Goal: Information Seeking & Learning: Learn about a topic

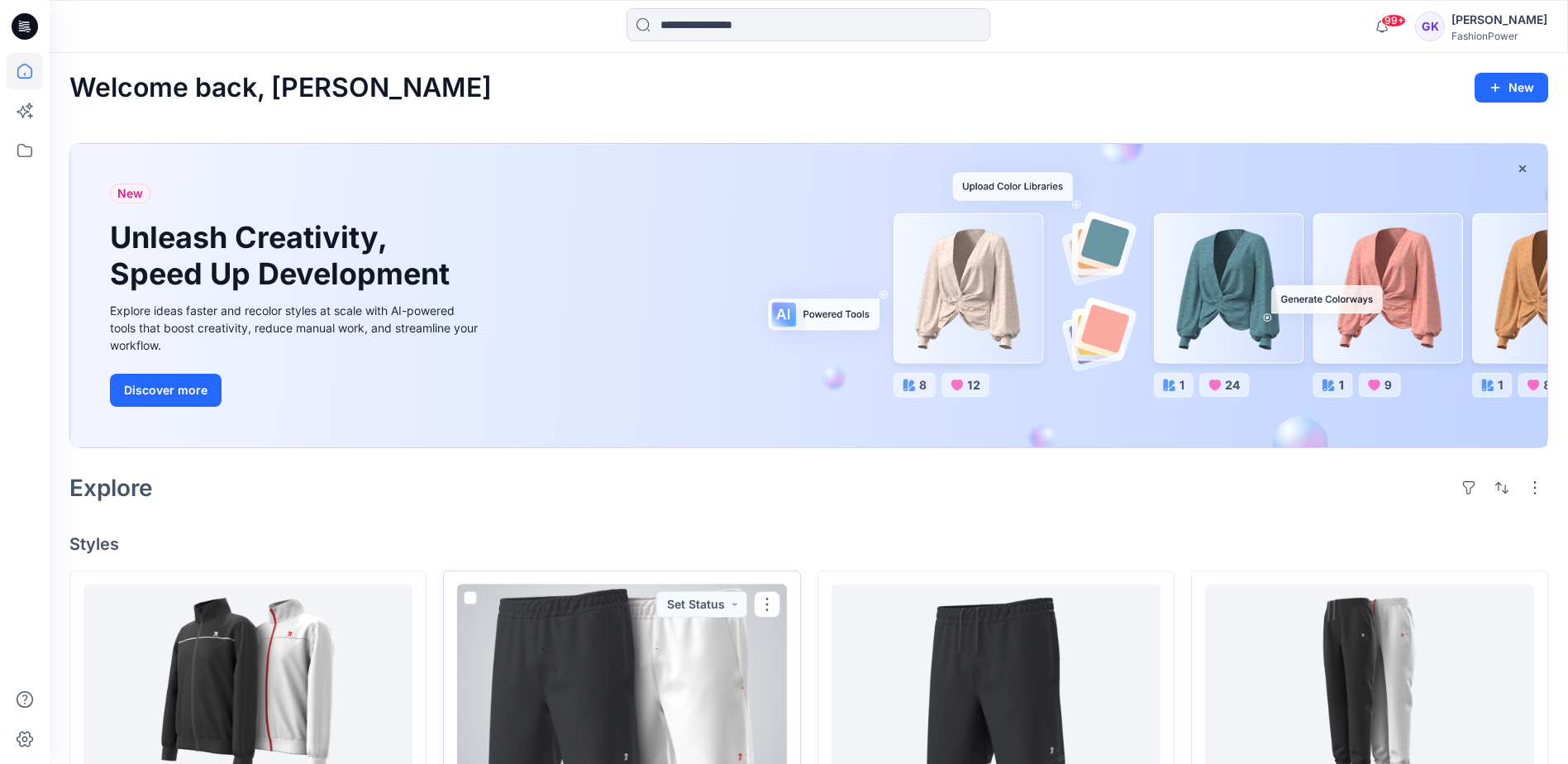
click at [683, 694] on div at bounding box center [622, 686] width 329 height 203
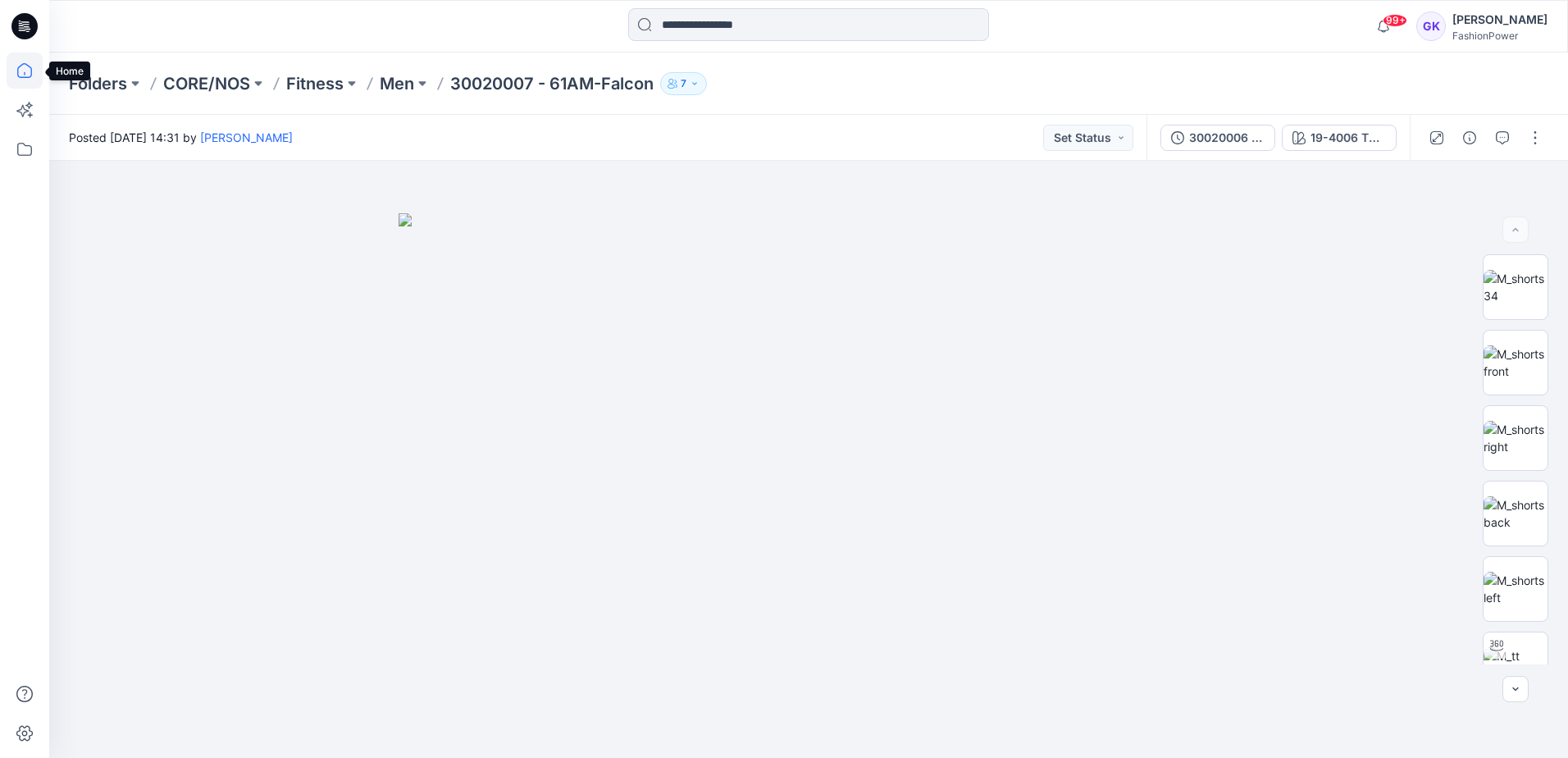
click at [32, 79] on icon at bounding box center [24, 70] width 36 height 36
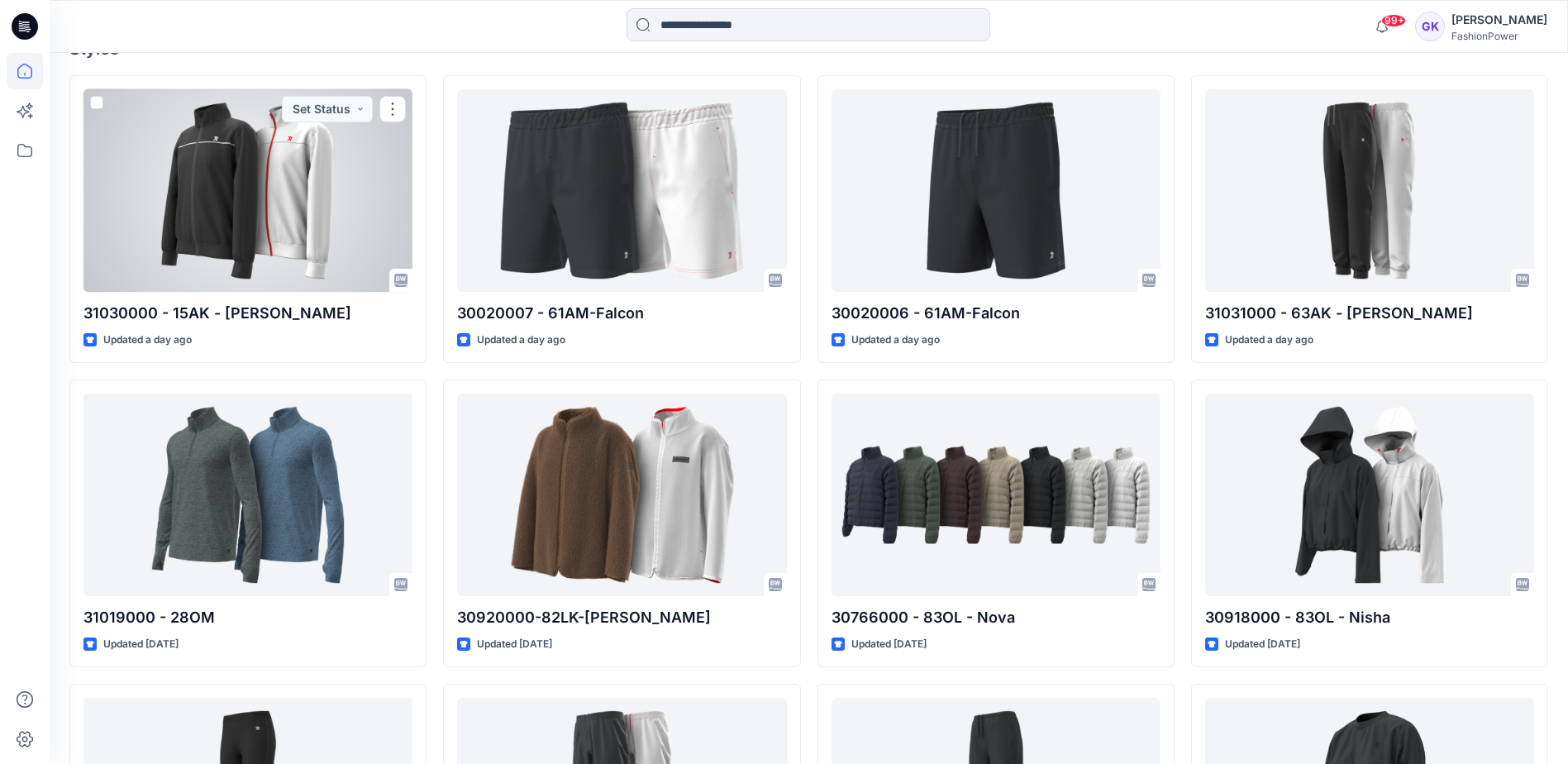
scroll to position [496, 0]
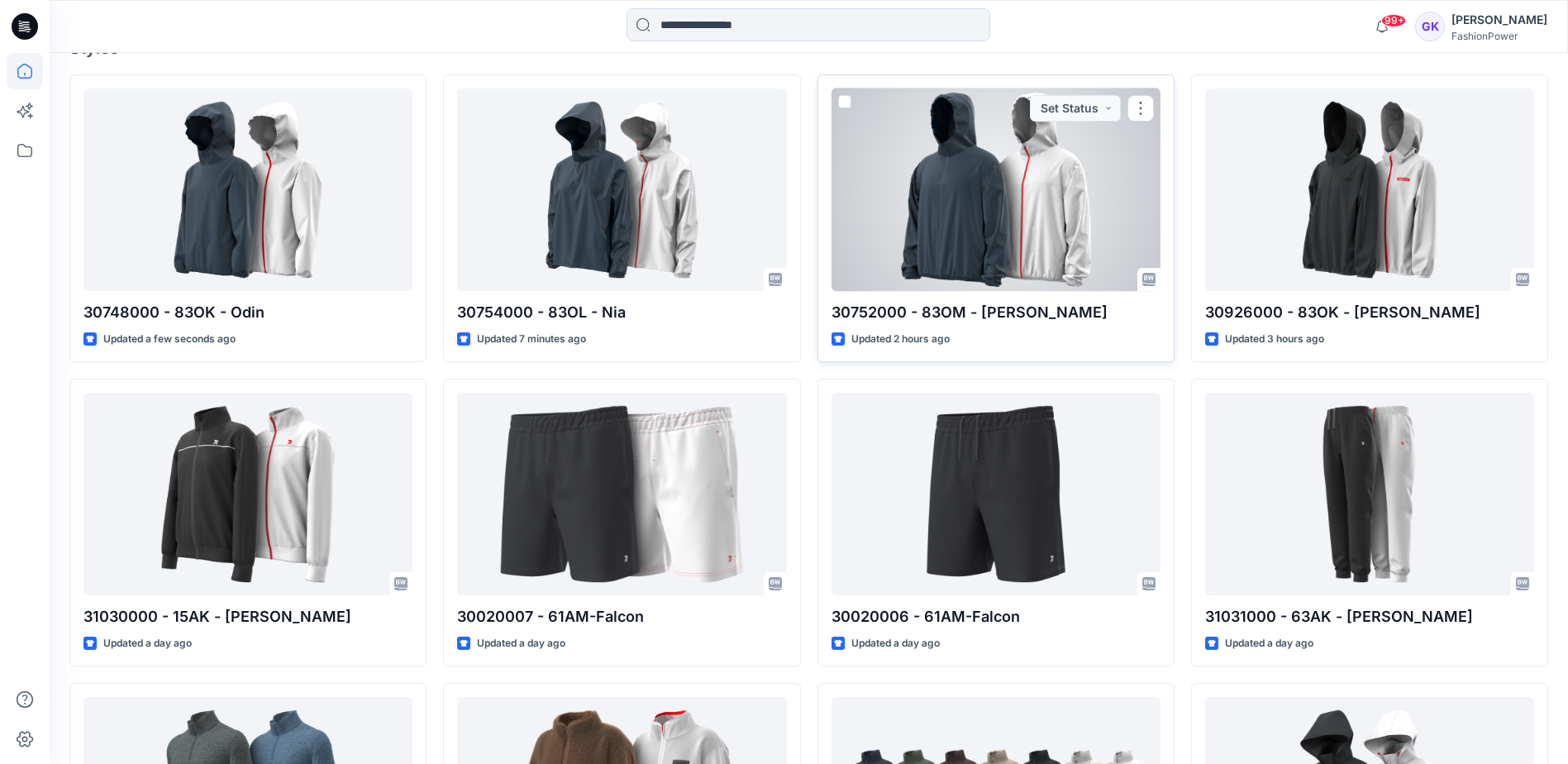
click at [1034, 177] on div at bounding box center [996, 189] width 329 height 203
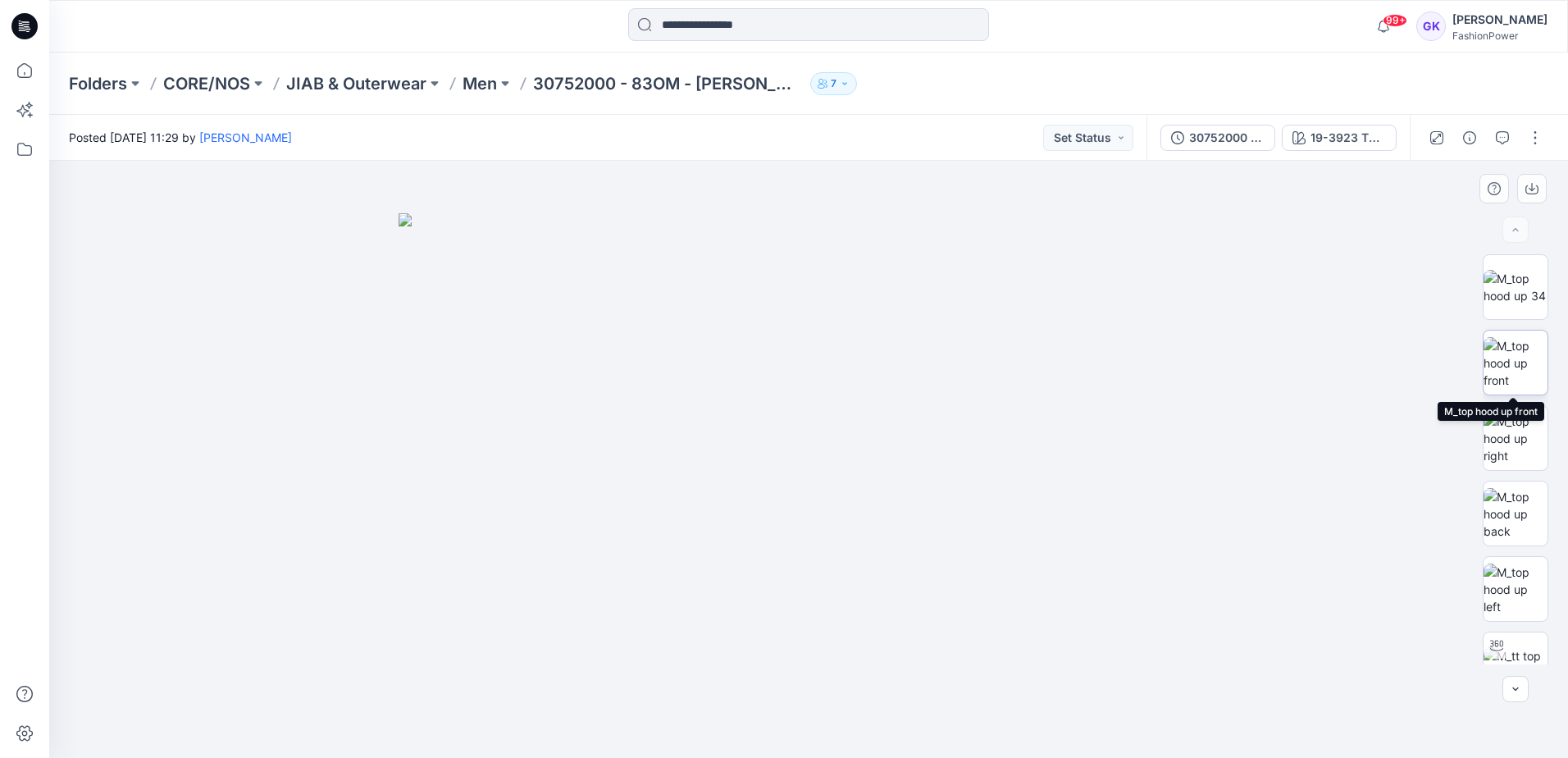
click at [1533, 357] on img at bounding box center [1515, 363] width 64 height 52
click at [1531, 182] on icon "button" at bounding box center [1531, 188] width 13 height 13
click at [1503, 508] on img at bounding box center [1515, 514] width 64 height 52
click at [1529, 185] on icon "button" at bounding box center [1531, 188] width 13 height 13
click at [1505, 583] on img at bounding box center [1515, 589] width 64 height 52
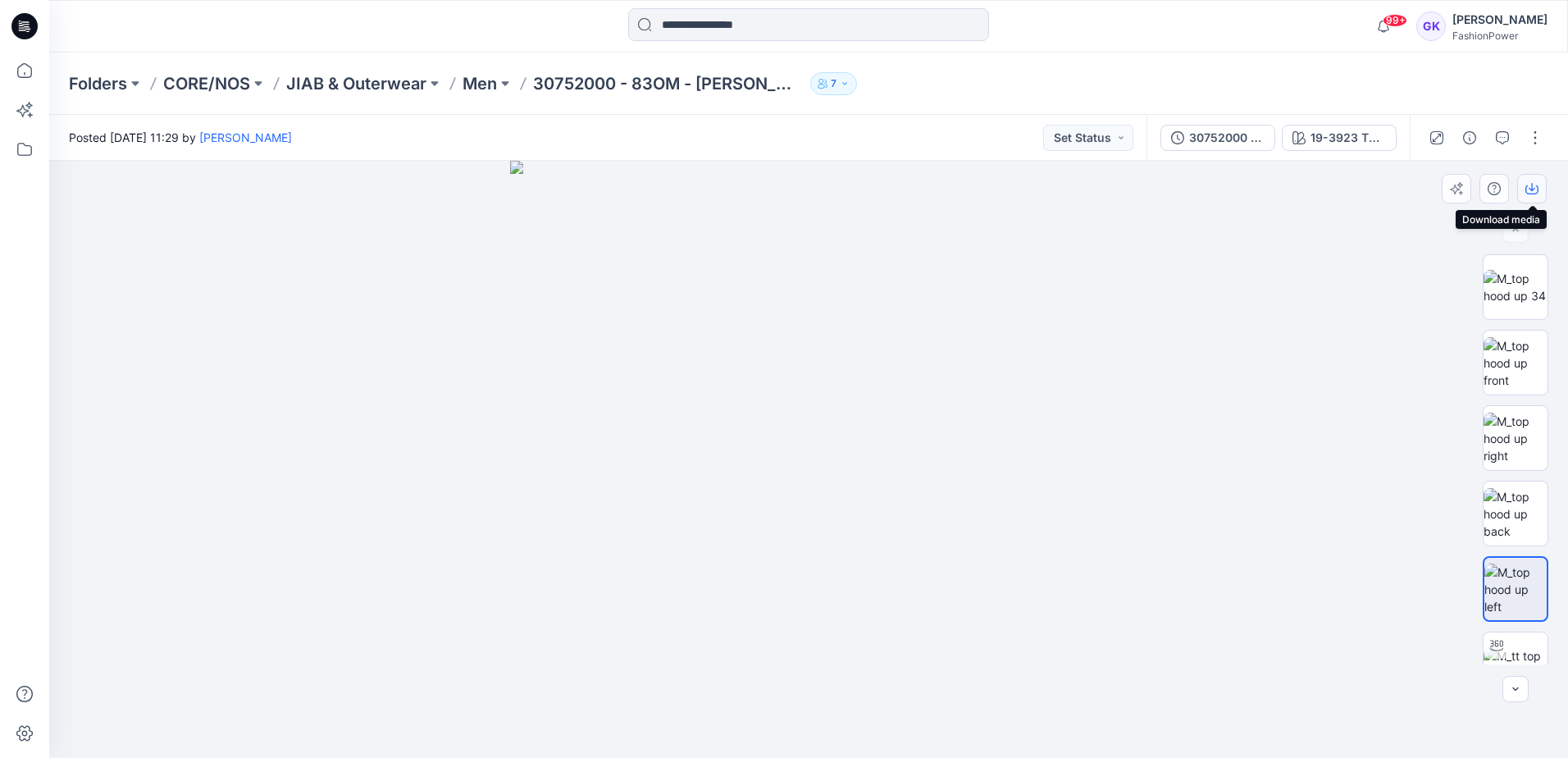
click at [1535, 196] on button "button" at bounding box center [1532, 189] width 29 height 29
click at [941, 321] on img at bounding box center [808, 459] width 597 height 597
click at [1321, 148] on button "19-3923 TPG Navy Blazer" at bounding box center [1339, 137] width 115 height 26
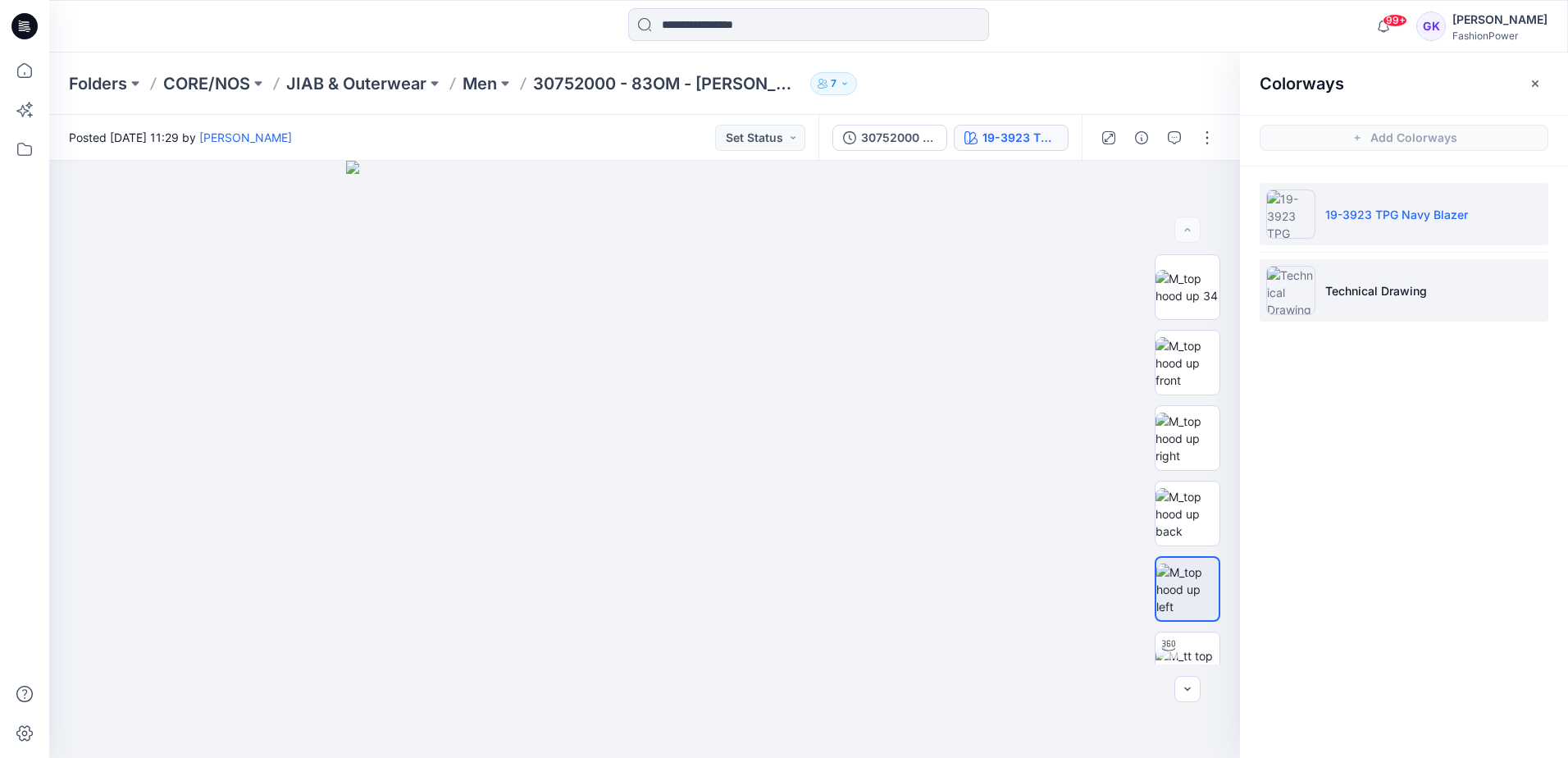
click at [1406, 305] on li "Technical Drawing" at bounding box center [1404, 290] width 289 height 62
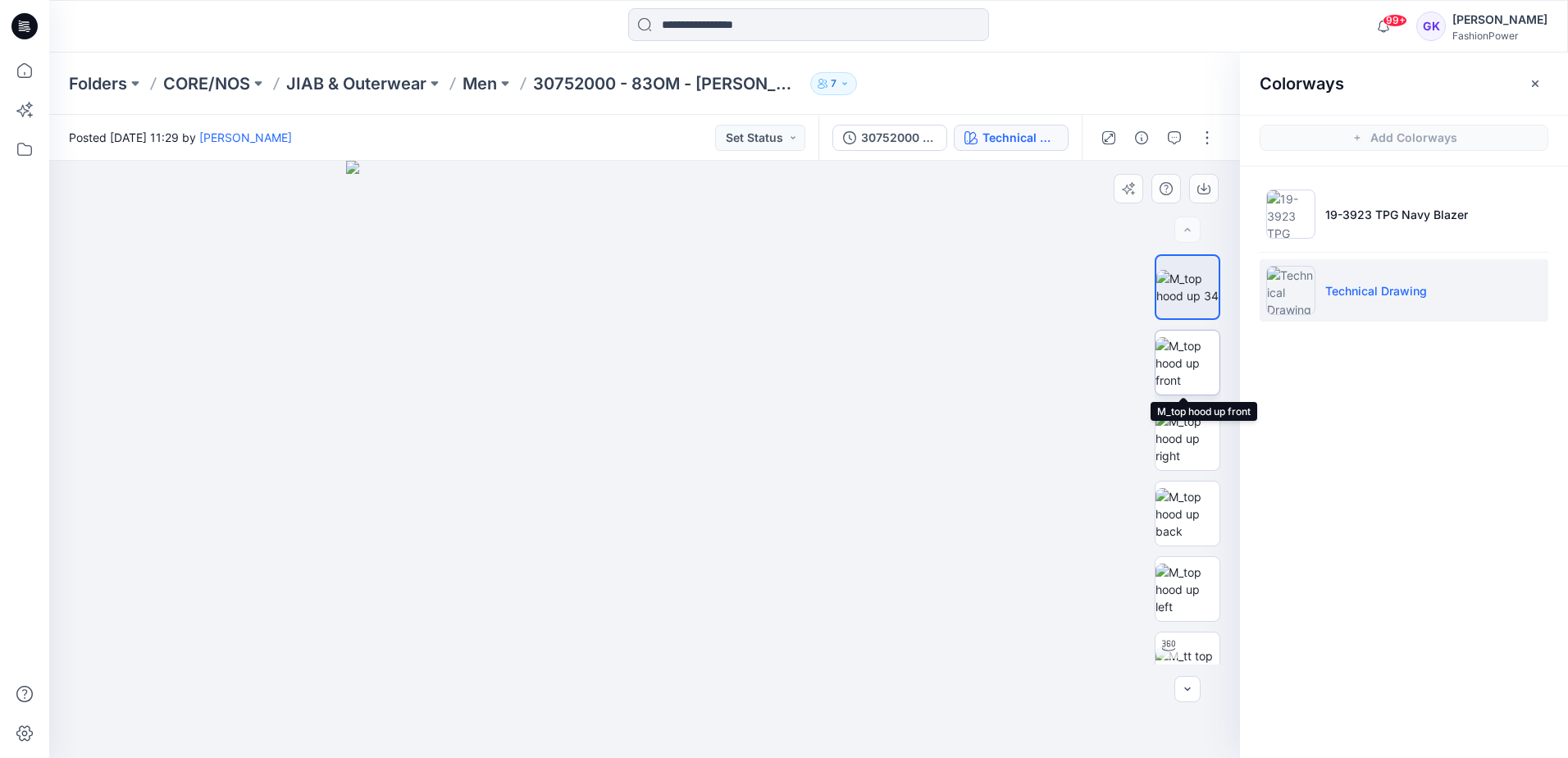
click at [1185, 366] on img at bounding box center [1188, 363] width 64 height 52
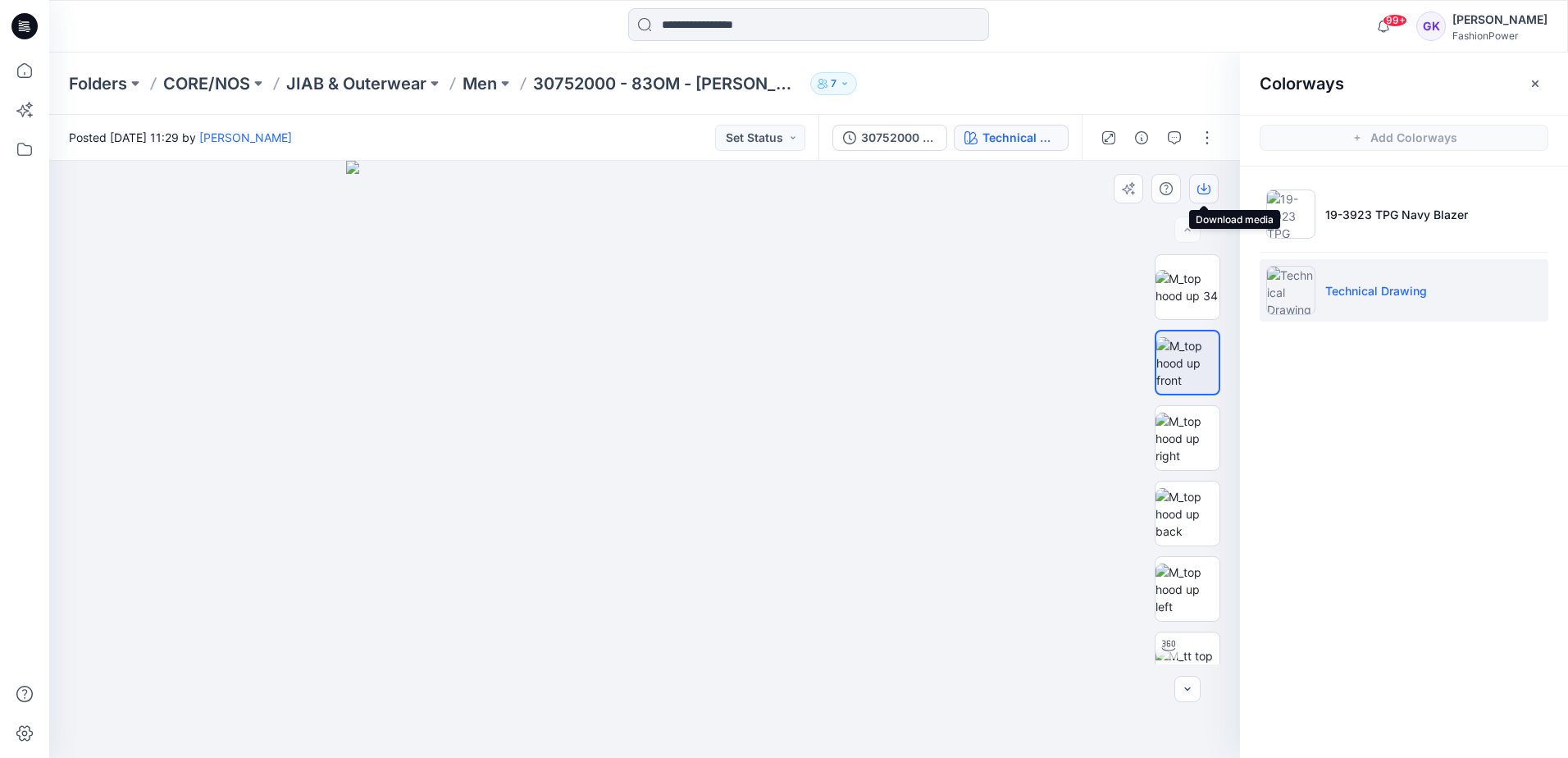
click at [1204, 193] on icon "button" at bounding box center [1203, 188] width 13 height 13
drag, startPoint x: 1169, startPoint y: 517, endPoint x: 1169, endPoint y: 501, distance: 16.0
click at [1169, 518] on img at bounding box center [1188, 514] width 64 height 52
click at [1201, 187] on icon "button" at bounding box center [1203, 188] width 13 height 13
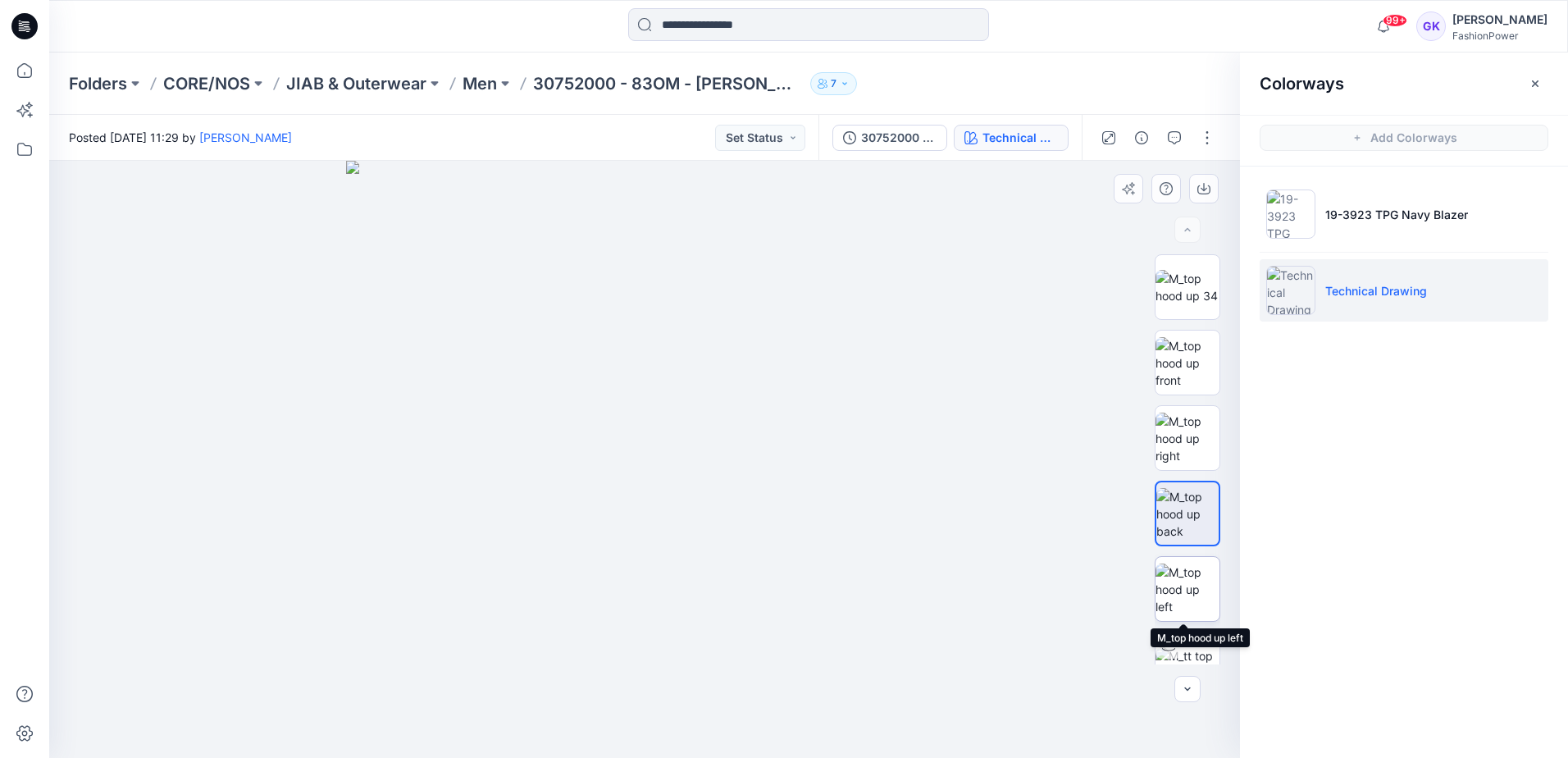
click at [1186, 595] on img at bounding box center [1188, 589] width 64 height 52
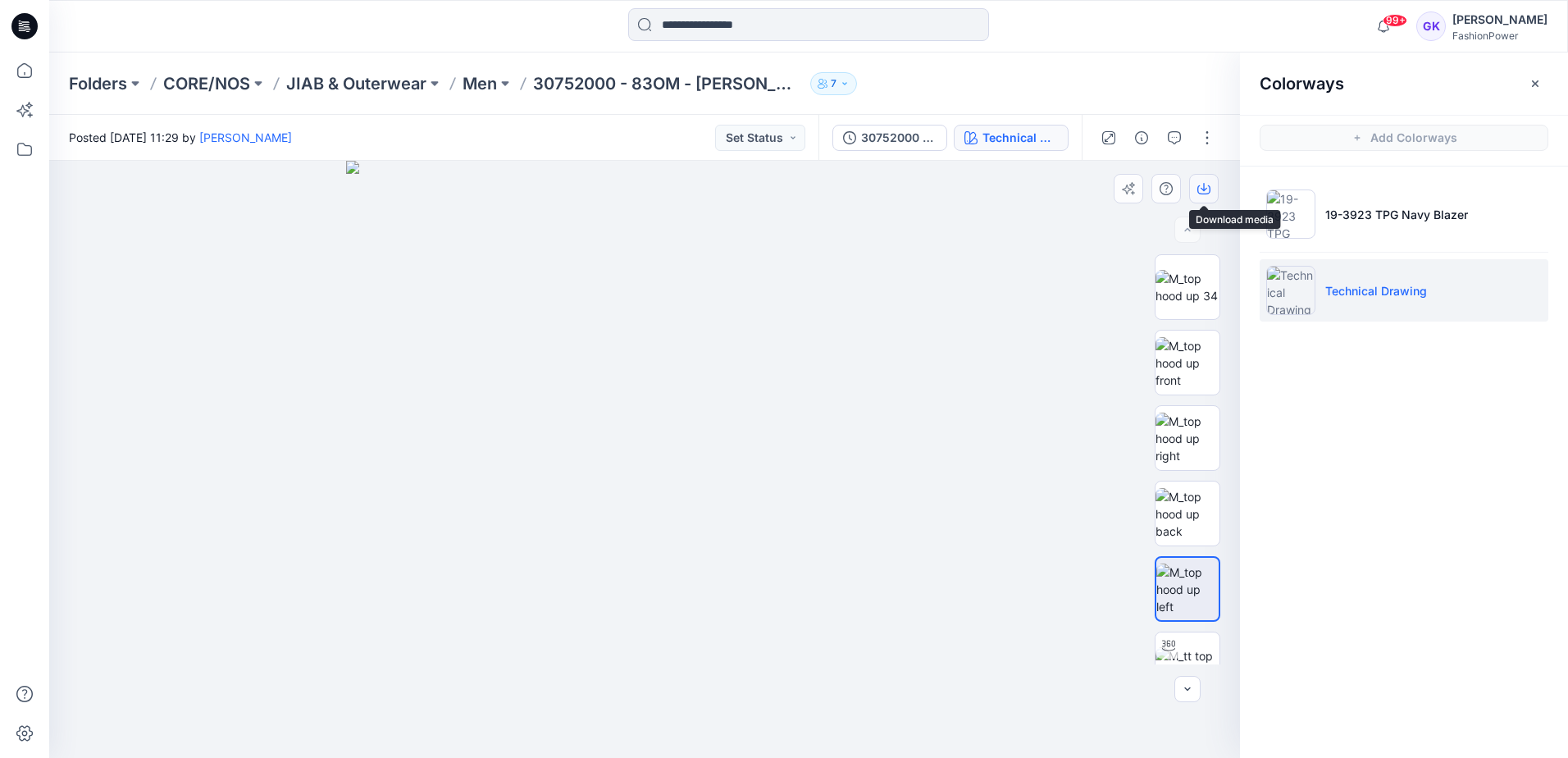
click at [1209, 193] on icon "button" at bounding box center [1203, 190] width 13 height 9
click at [483, 81] on p "Men" at bounding box center [480, 84] width 34 height 23
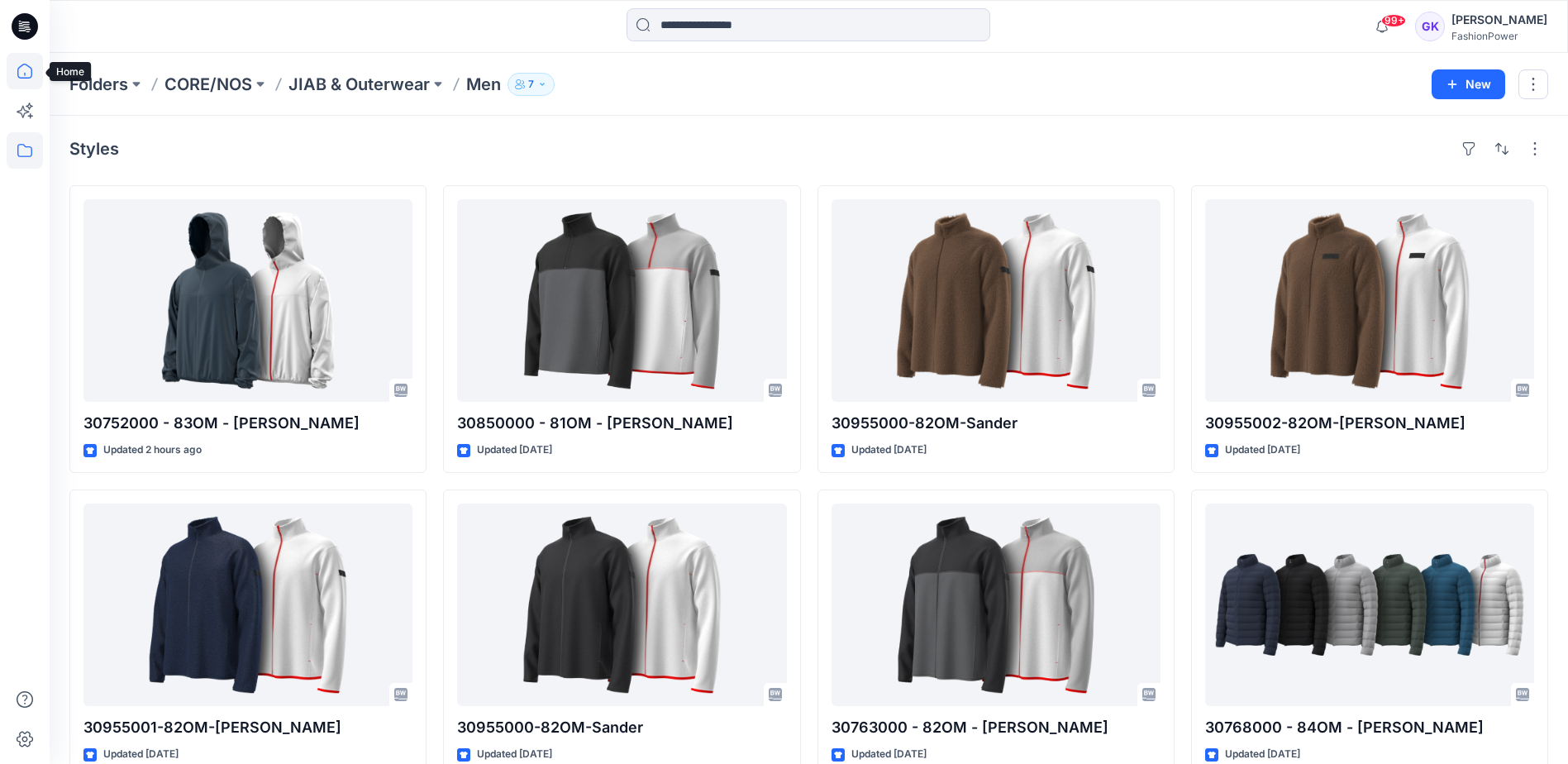
click at [30, 78] on icon at bounding box center [25, 71] width 36 height 36
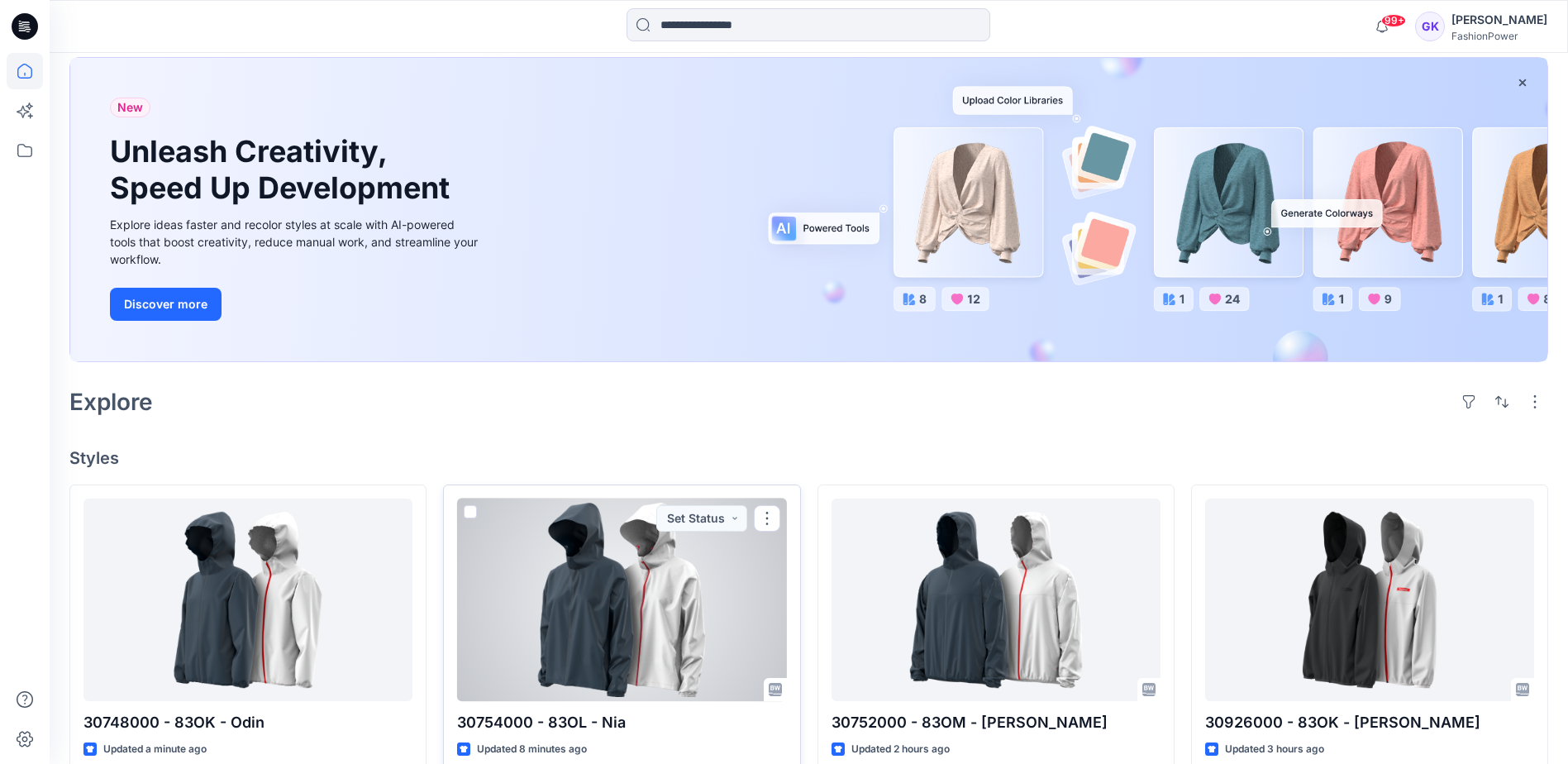
scroll to position [248, 0]
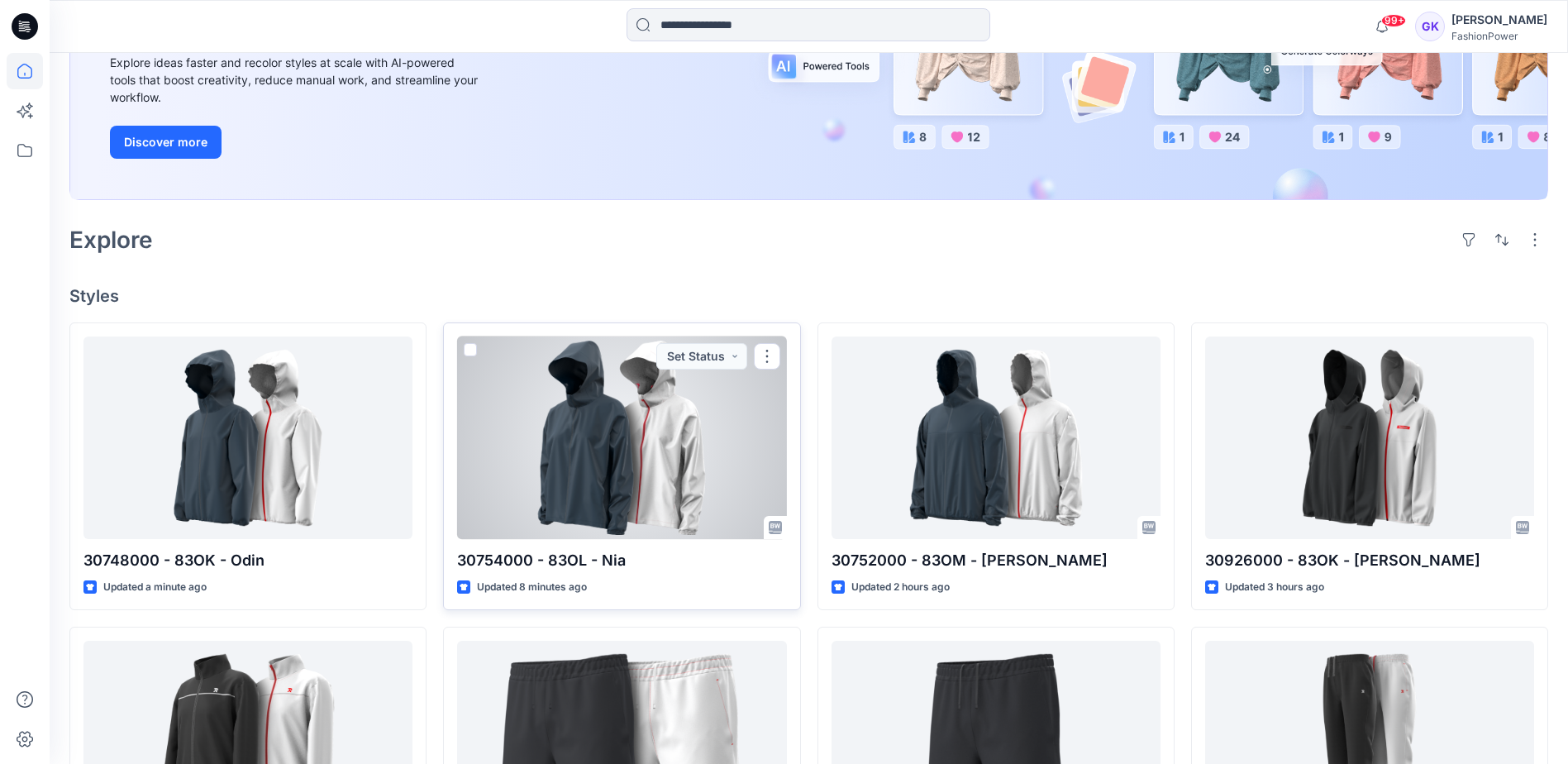
click at [633, 499] on div at bounding box center [622, 437] width 329 height 203
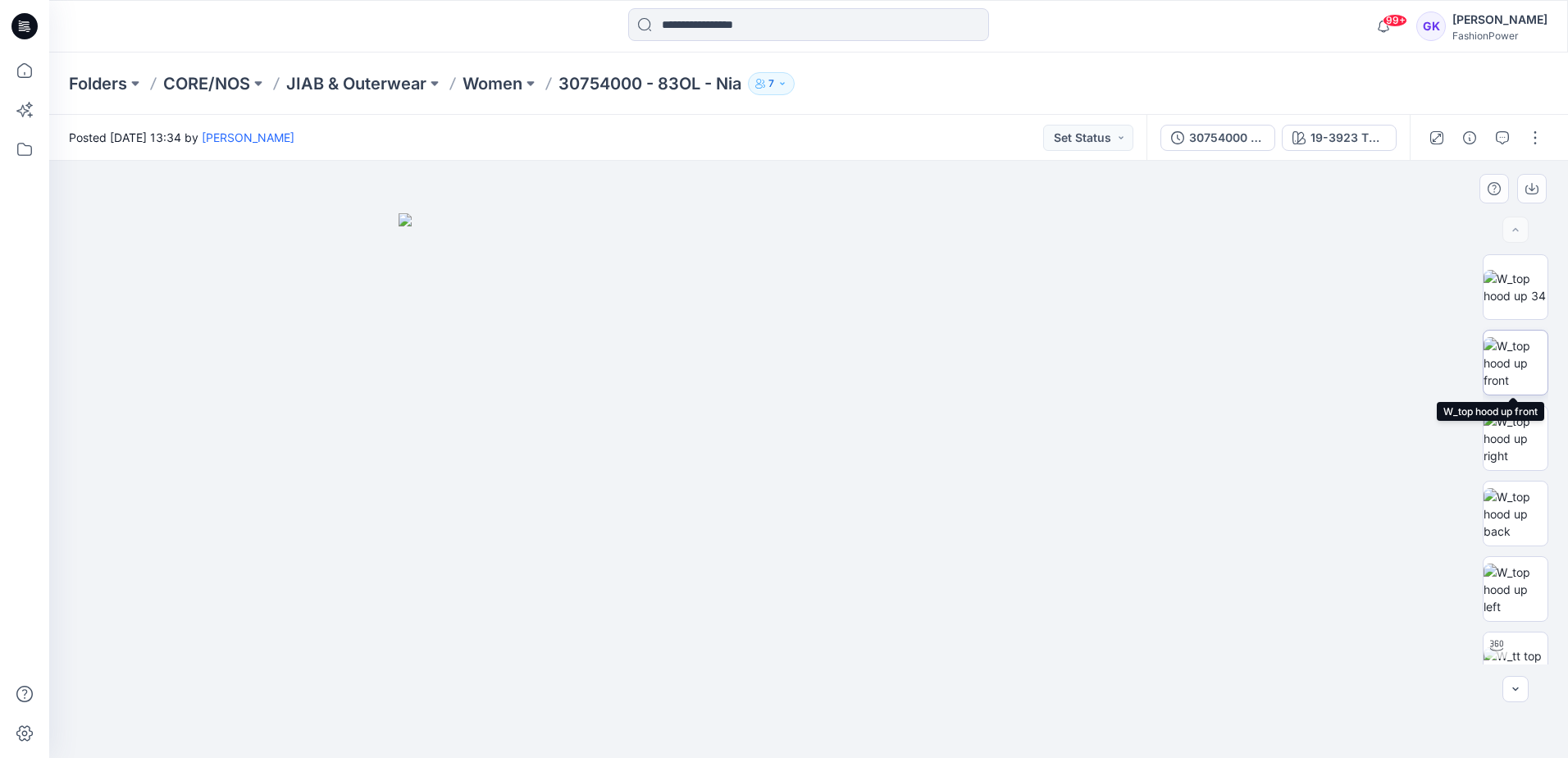
click at [1509, 353] on img at bounding box center [1515, 363] width 64 height 52
click at [804, 539] on img at bounding box center [808, 459] width 597 height 597
click at [1526, 180] on button "button" at bounding box center [1532, 189] width 29 height 29
click at [1520, 505] on img at bounding box center [1515, 514] width 64 height 52
click at [1525, 191] on icon "button" at bounding box center [1531, 188] width 13 height 13
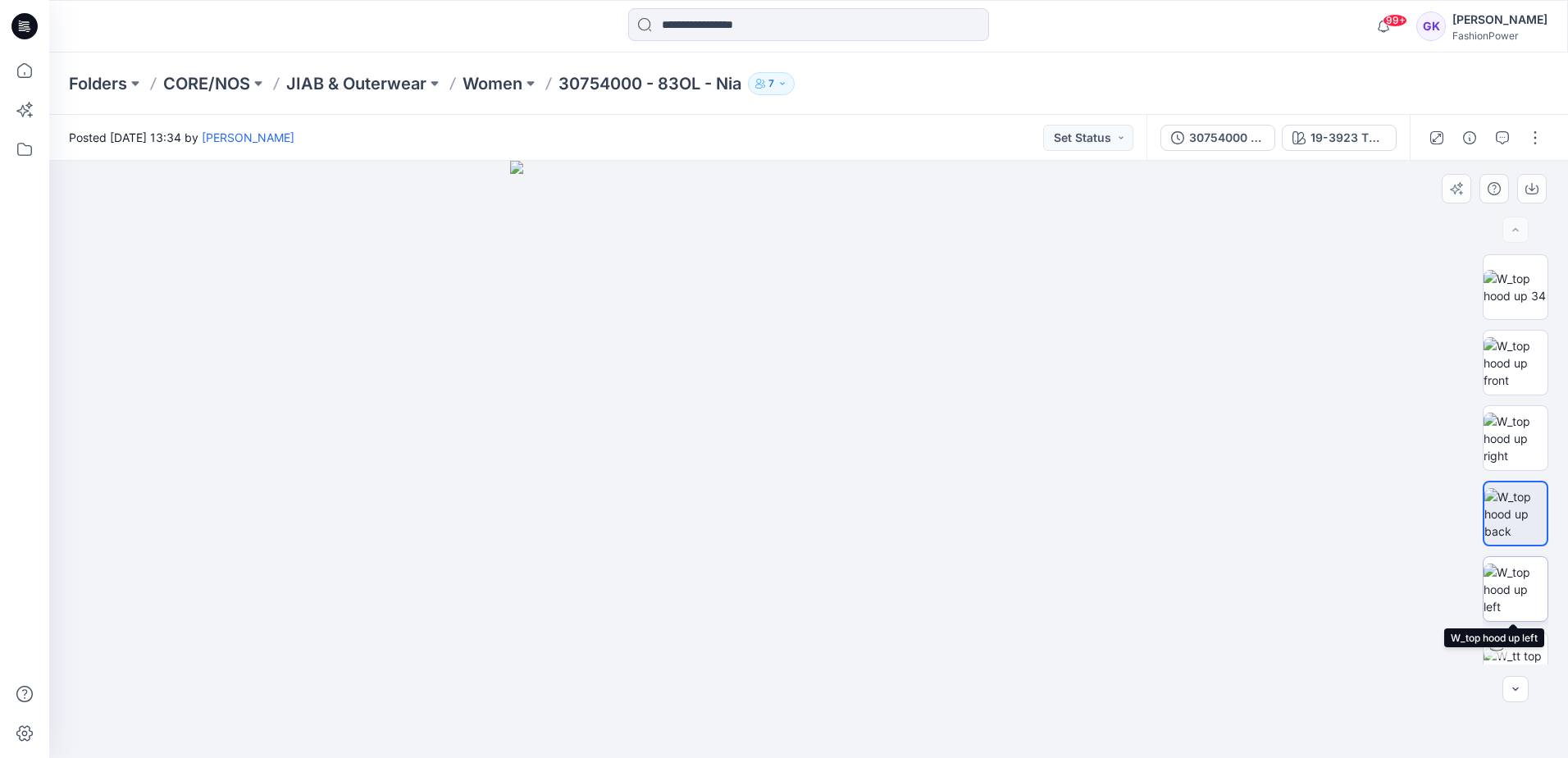
click at [1501, 602] on img at bounding box center [1515, 589] width 64 height 52
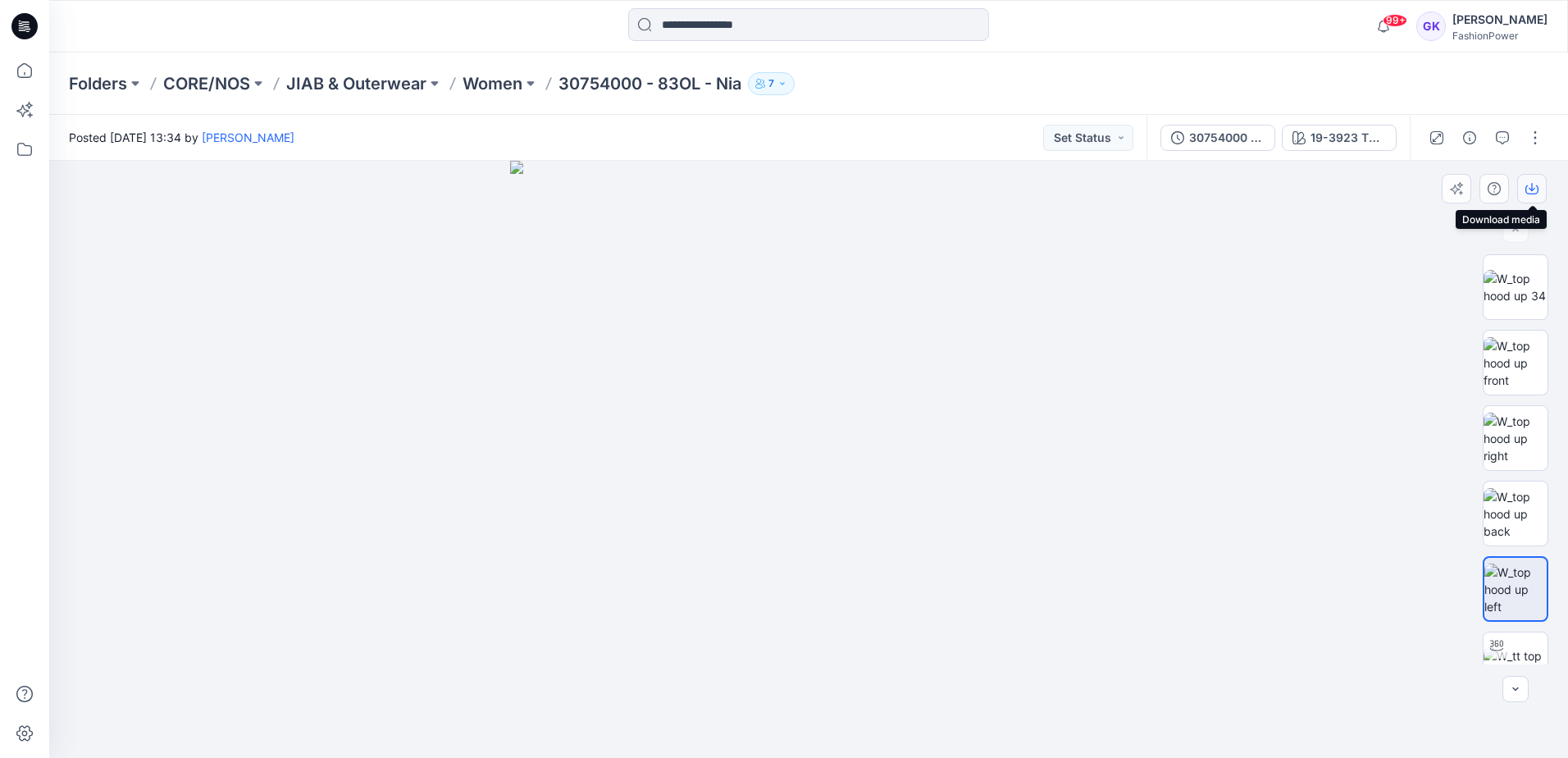
click at [1530, 194] on icon "button" at bounding box center [1531, 190] width 13 height 9
click at [1089, 379] on img at bounding box center [808, 459] width 597 height 597
click at [1340, 147] on button "19-3923 TPG Navy Blazer" at bounding box center [1339, 137] width 115 height 26
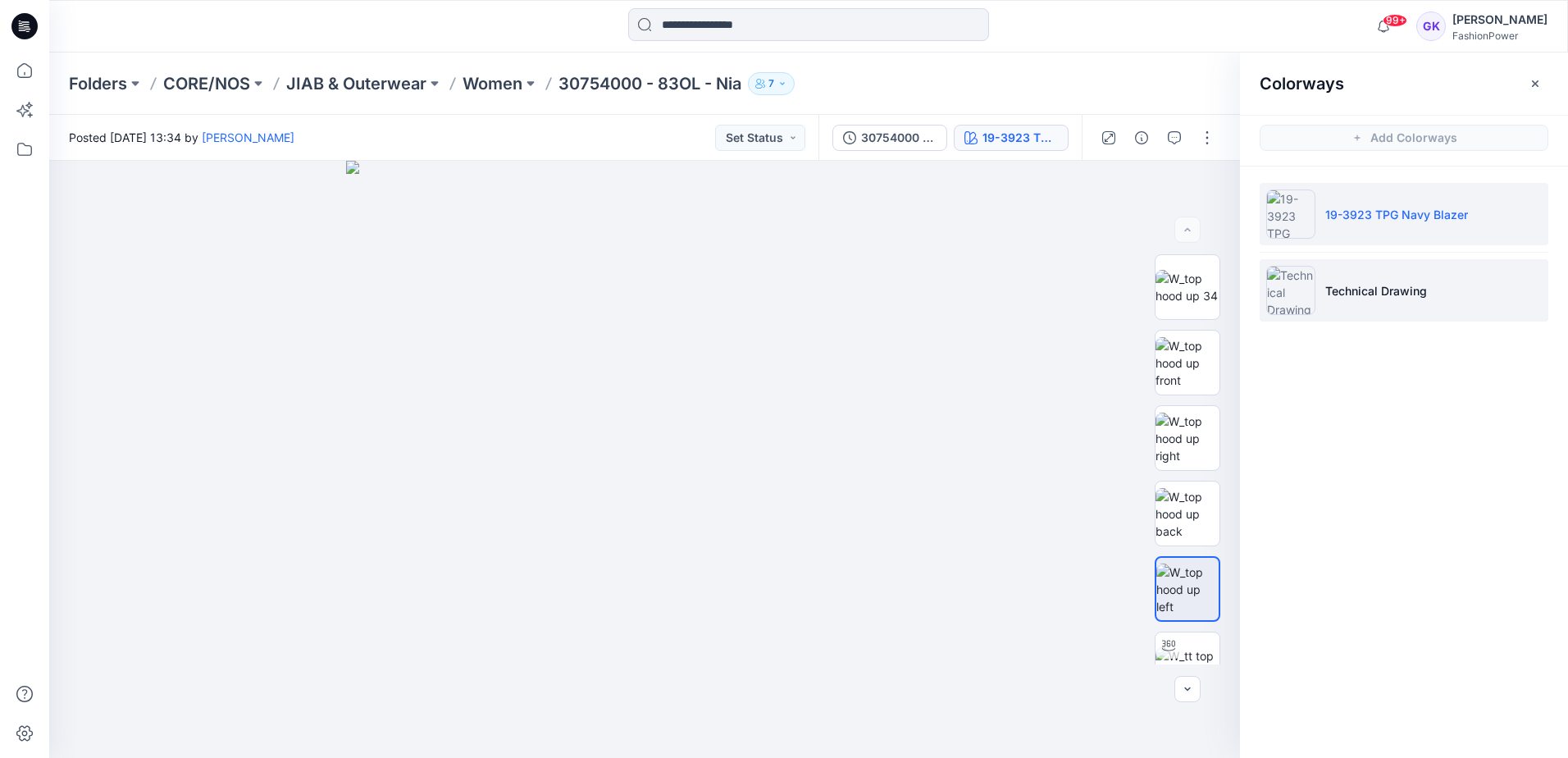
click at [1375, 303] on li "Technical Drawing" at bounding box center [1404, 290] width 289 height 62
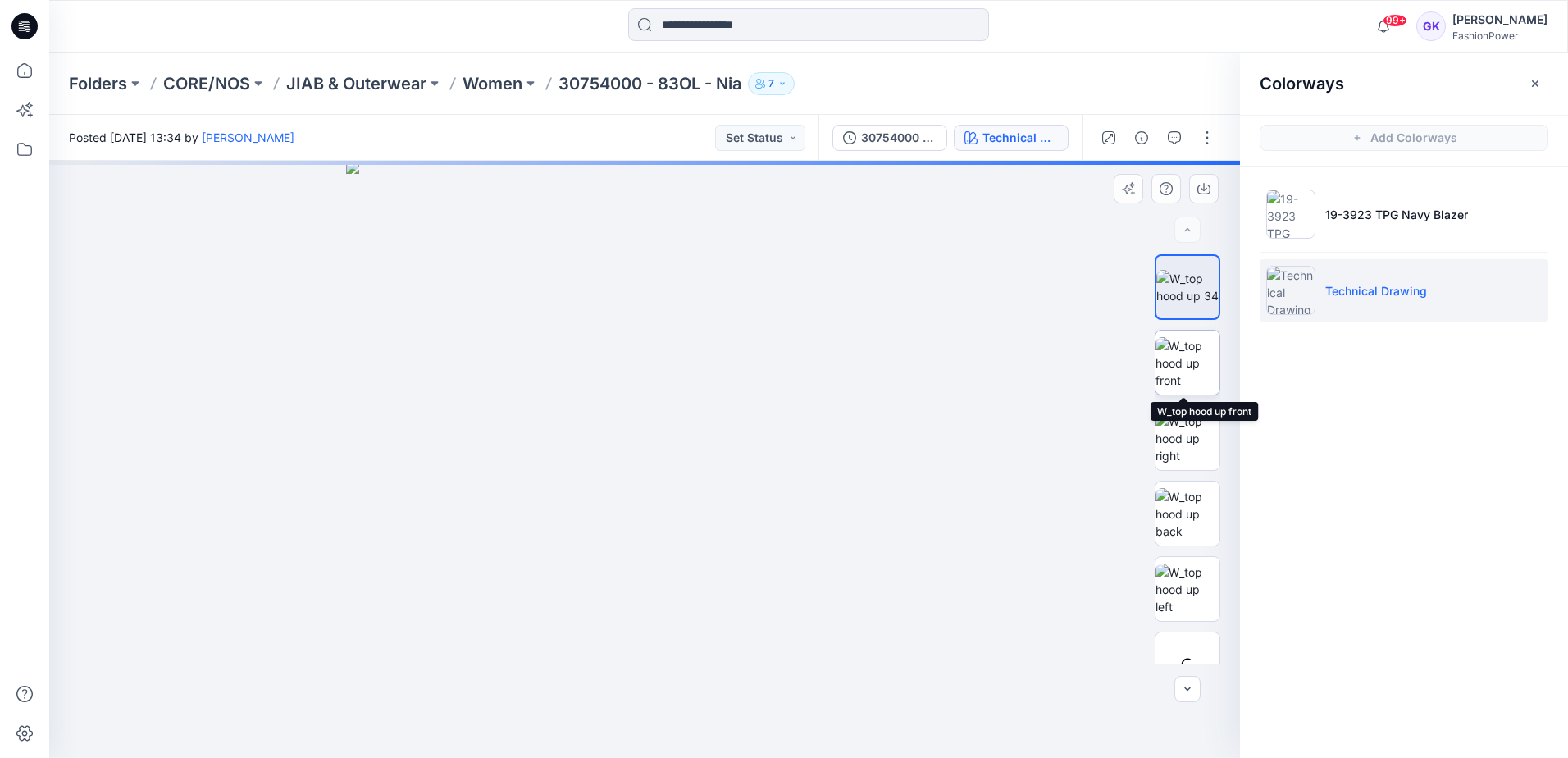
click at [1168, 362] on img at bounding box center [1188, 363] width 64 height 52
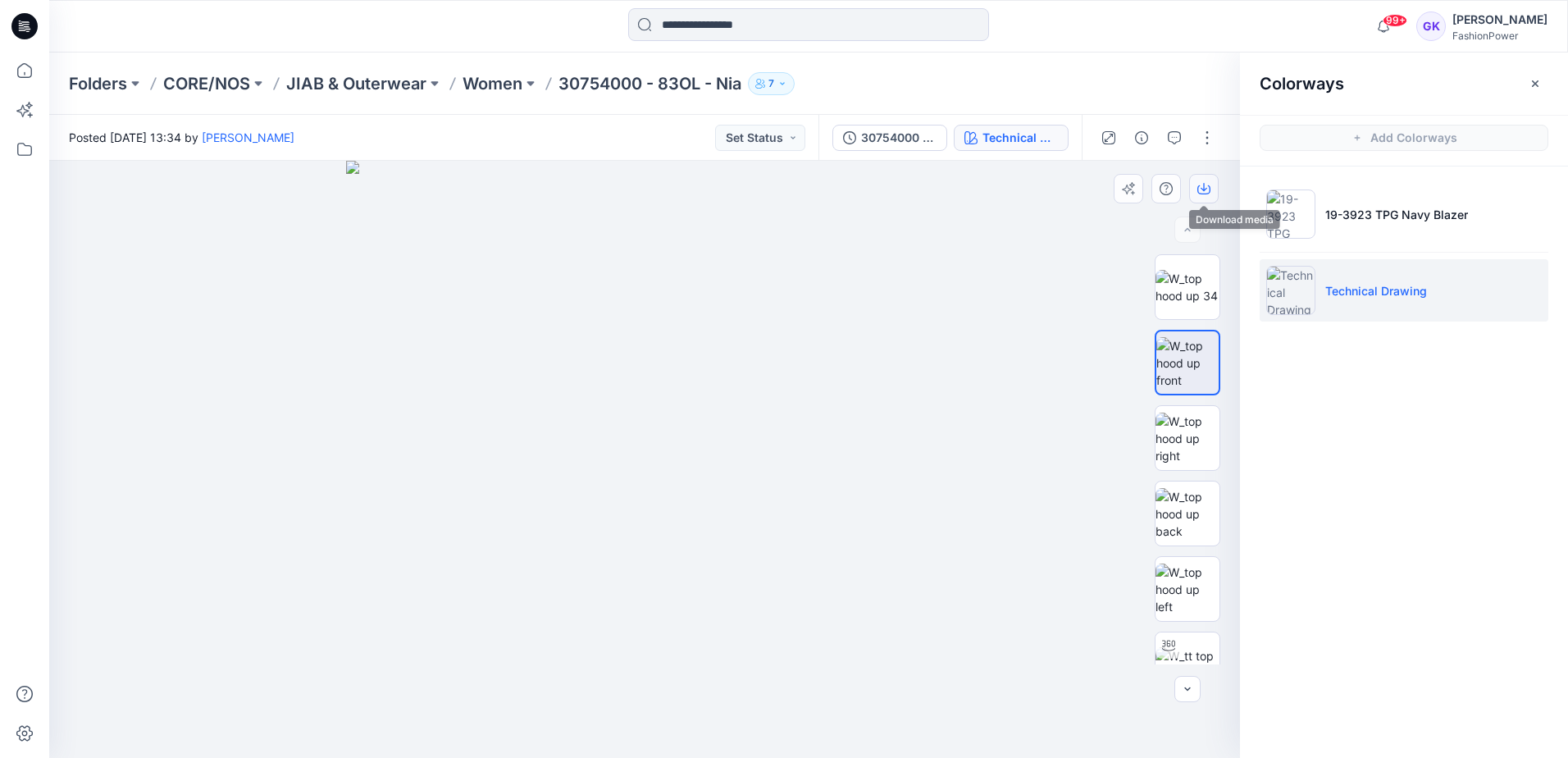
click at [1202, 188] on icon "button" at bounding box center [1203, 188] width 13 height 13
click at [1384, 564] on div "Colorways Add Colorways 19-3923 TPG Navy Blazer Technical Drawing" at bounding box center [1404, 405] width 328 height 705
click at [1194, 517] on img at bounding box center [1188, 514] width 64 height 52
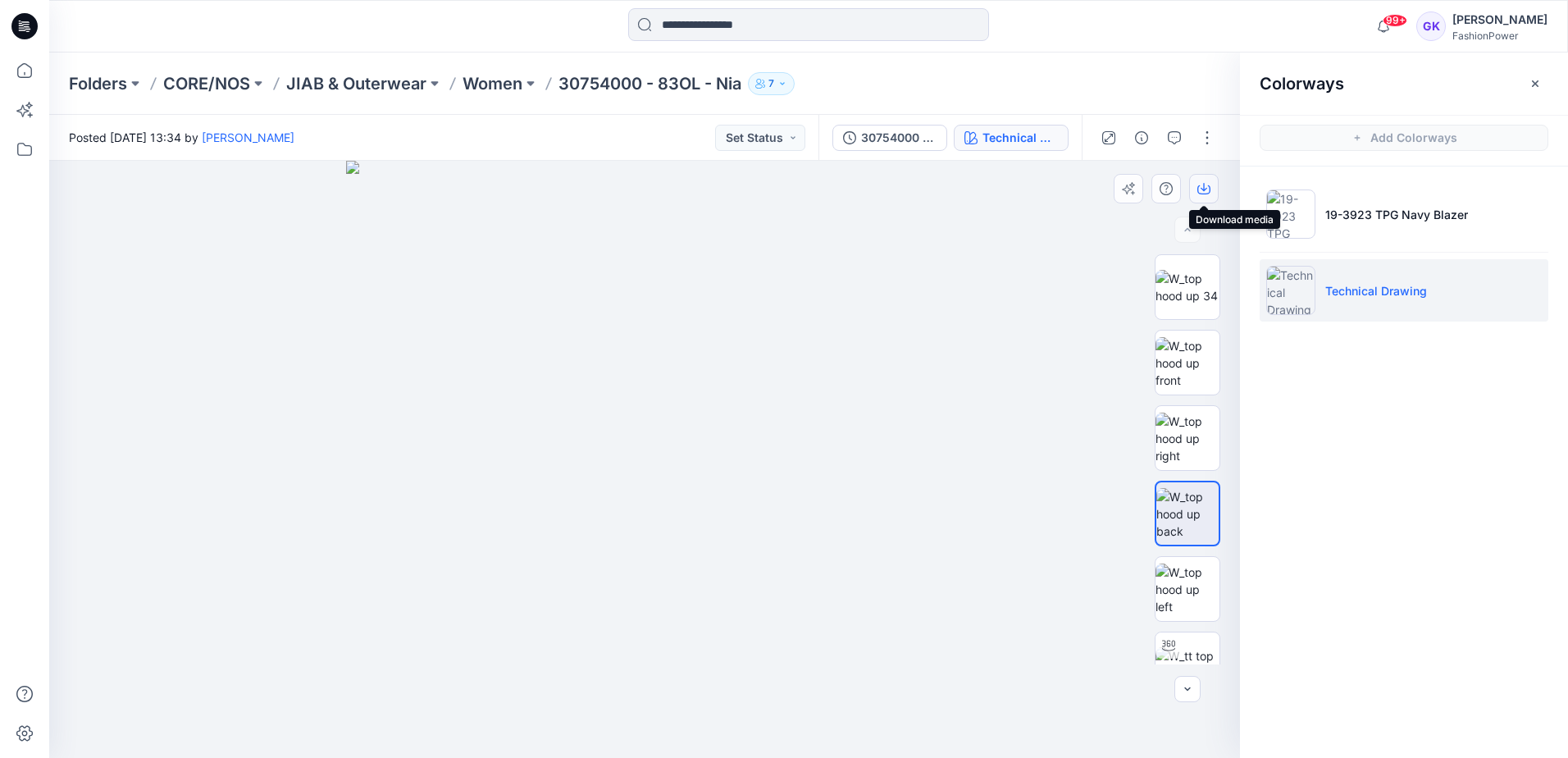
click at [1205, 186] on icon "button" at bounding box center [1203, 188] width 13 height 13
click at [1181, 564] on img at bounding box center [1188, 589] width 64 height 52
click at [1204, 190] on icon "button" at bounding box center [1203, 187] width 7 height 8
click at [370, 81] on p "JIAB & Outerwear" at bounding box center [356, 84] width 140 height 23
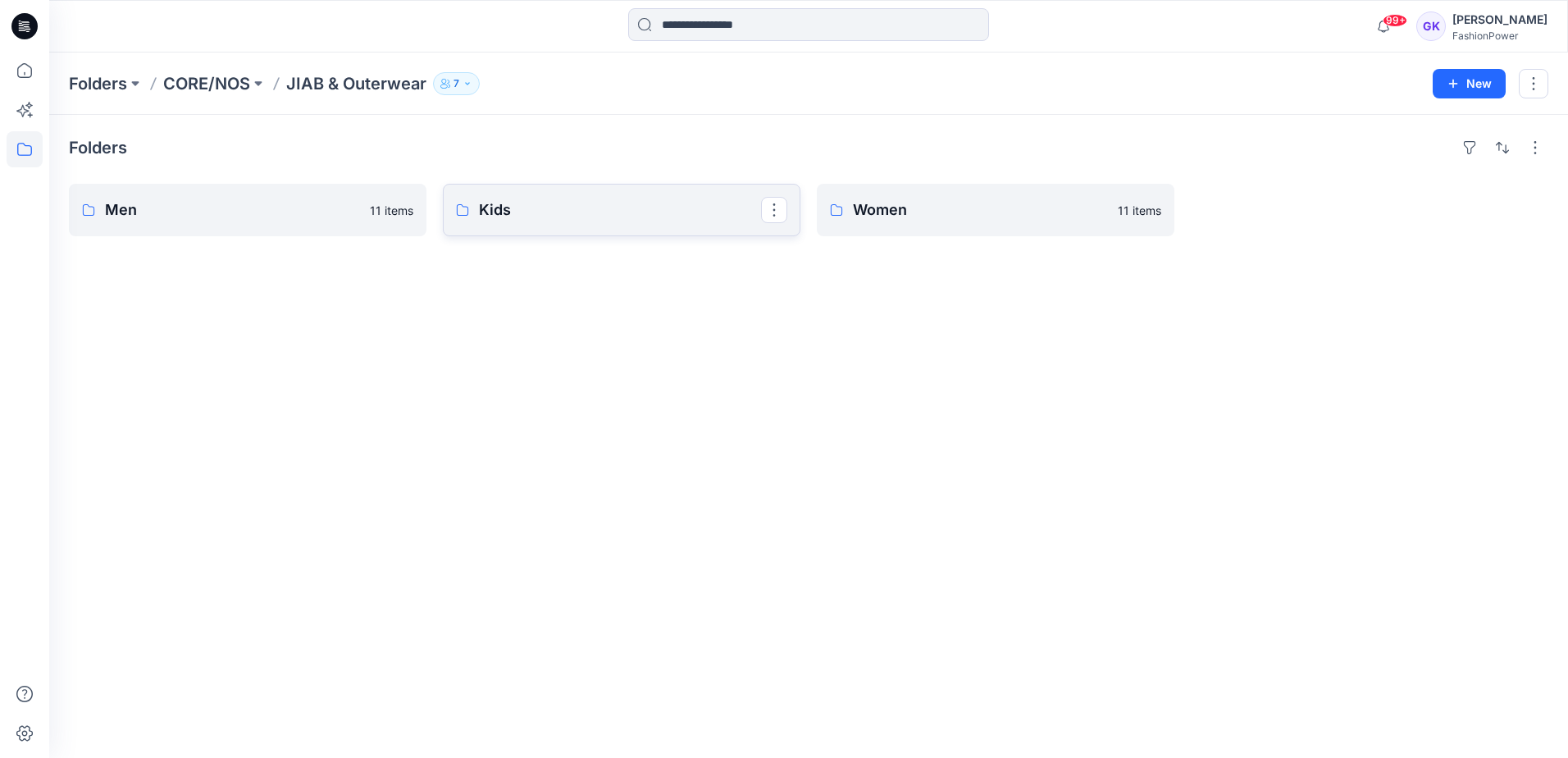
click at [713, 222] on link "Kids" at bounding box center [622, 210] width 358 height 53
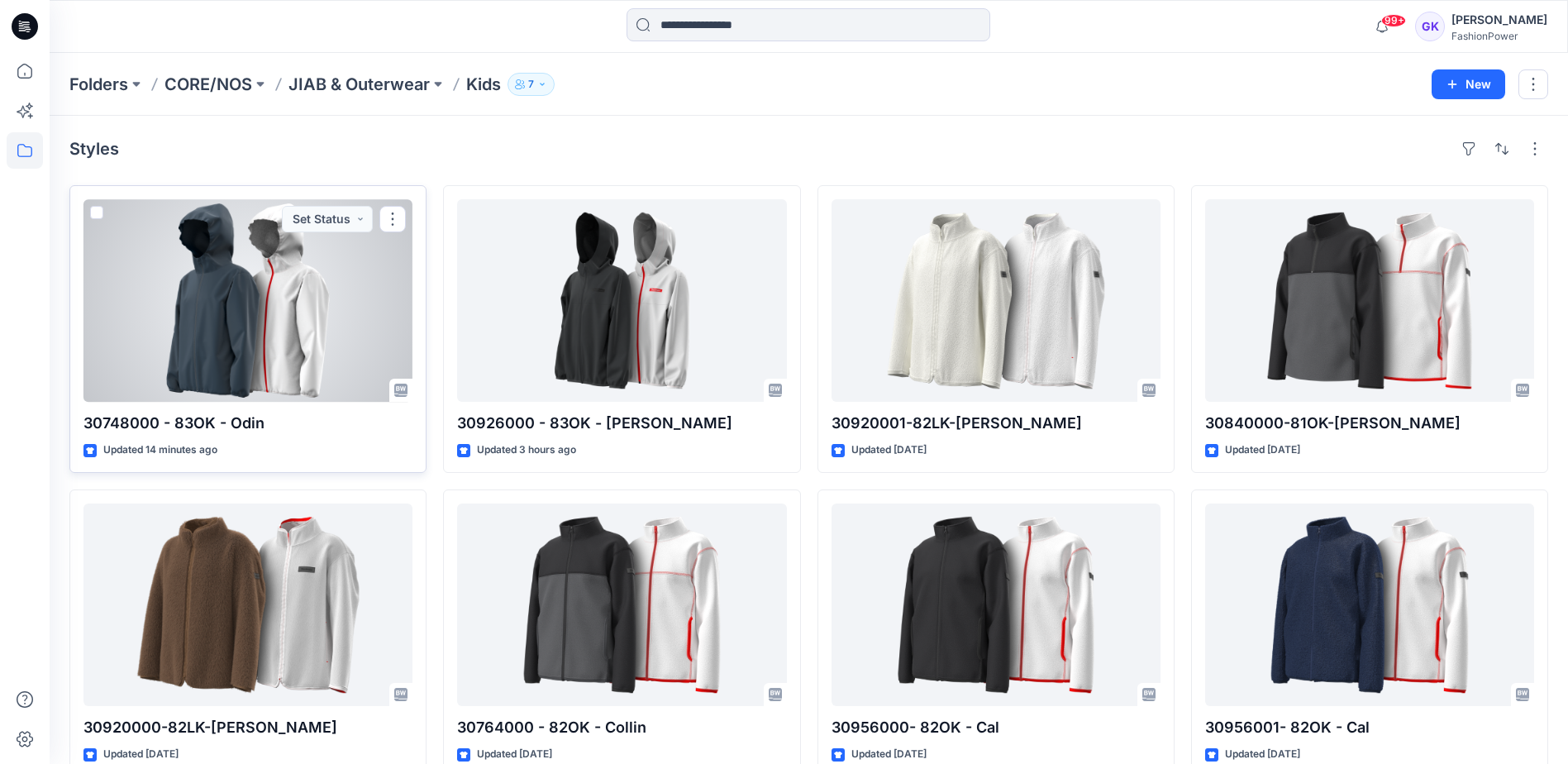
click at [200, 298] on div at bounding box center [248, 300] width 329 height 203
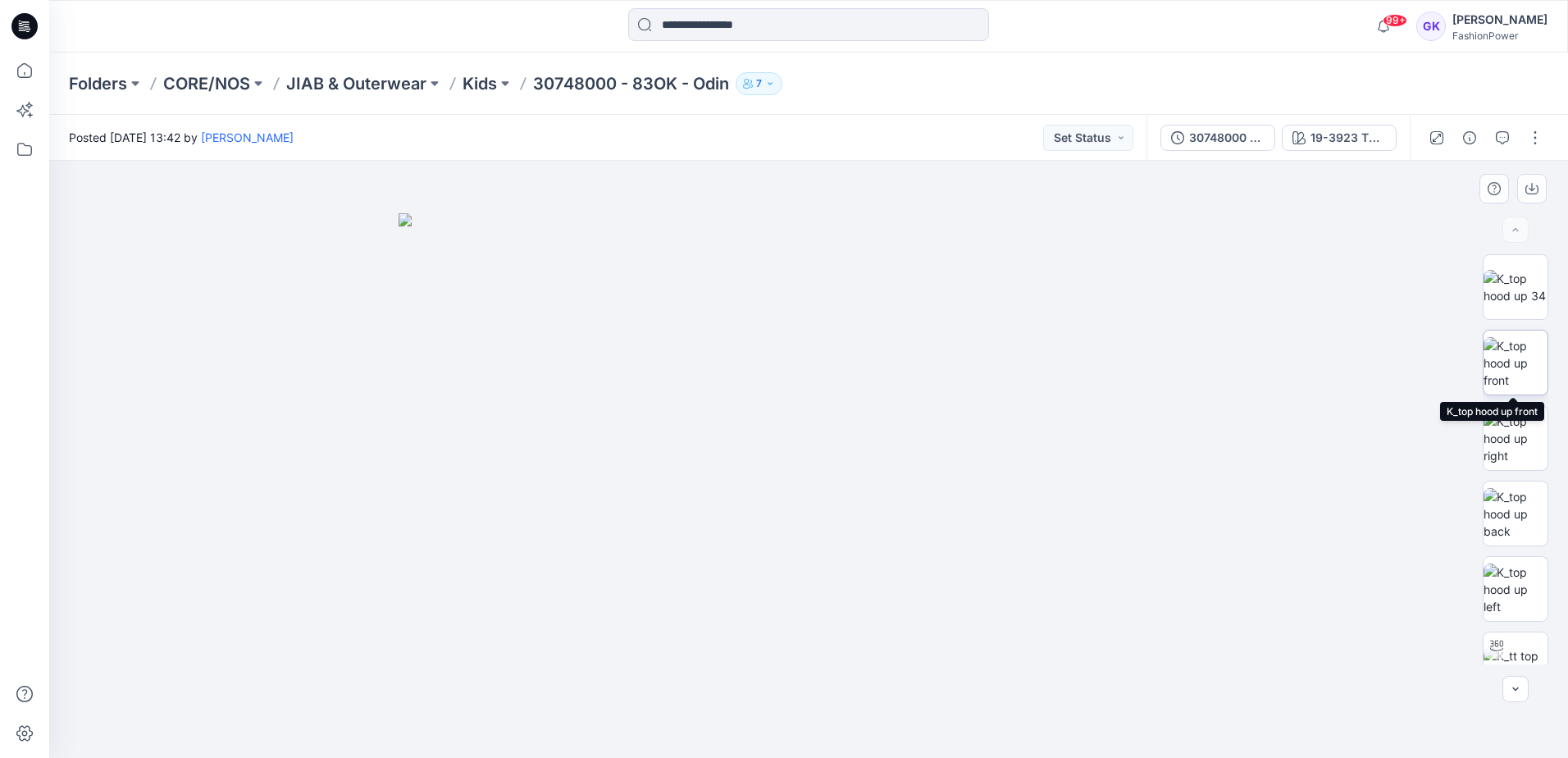
click at [1529, 346] on img at bounding box center [1515, 363] width 64 height 52
click at [1536, 190] on icon "button" at bounding box center [1531, 188] width 13 height 13
drag, startPoint x: 1513, startPoint y: 520, endPoint x: 1512, endPoint y: 506, distance: 14.0
click at [1513, 520] on img at bounding box center [1515, 514] width 64 height 52
click at [1534, 195] on icon "button" at bounding box center [1531, 188] width 13 height 13
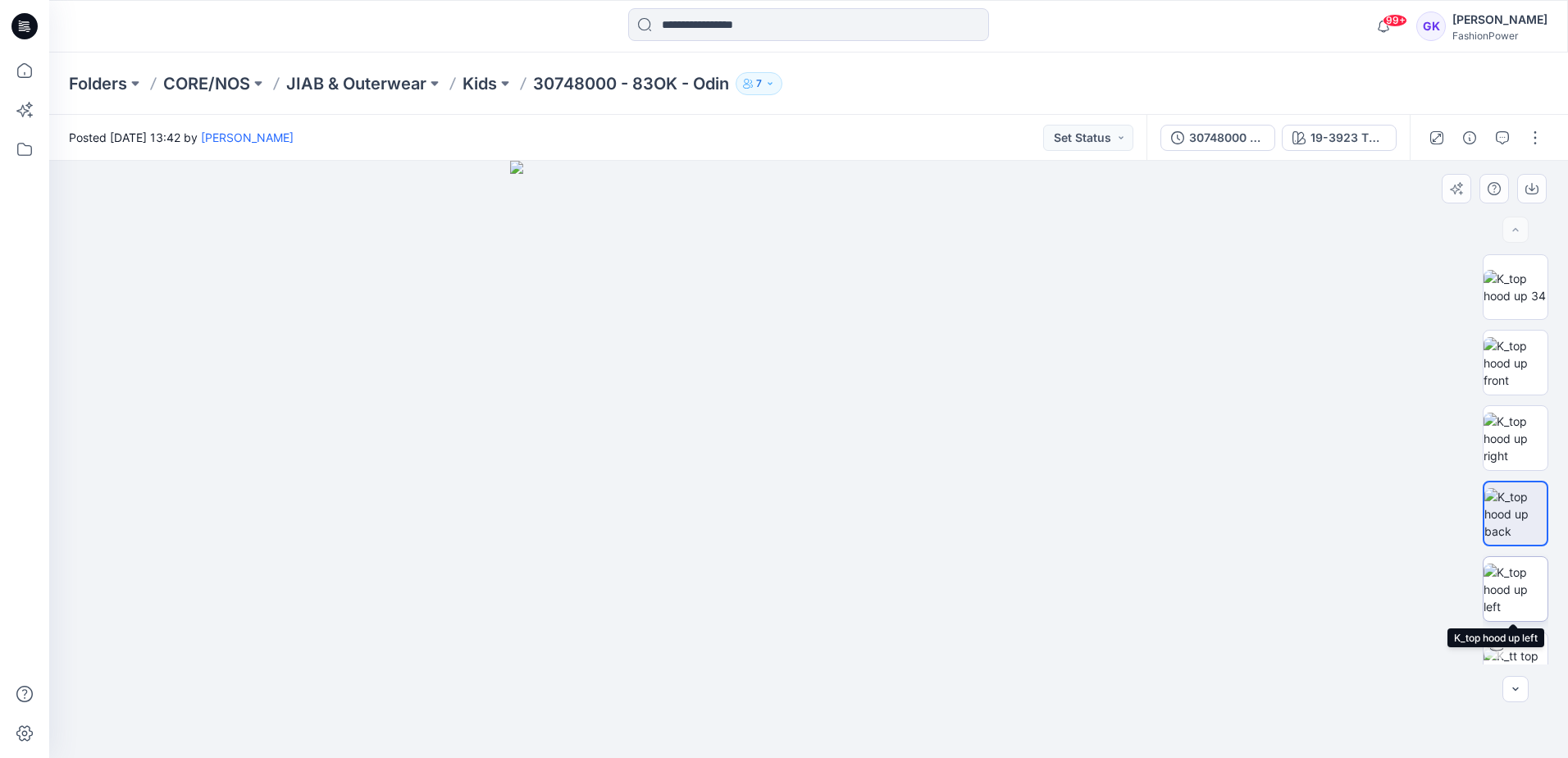
click at [1510, 598] on img at bounding box center [1515, 589] width 64 height 52
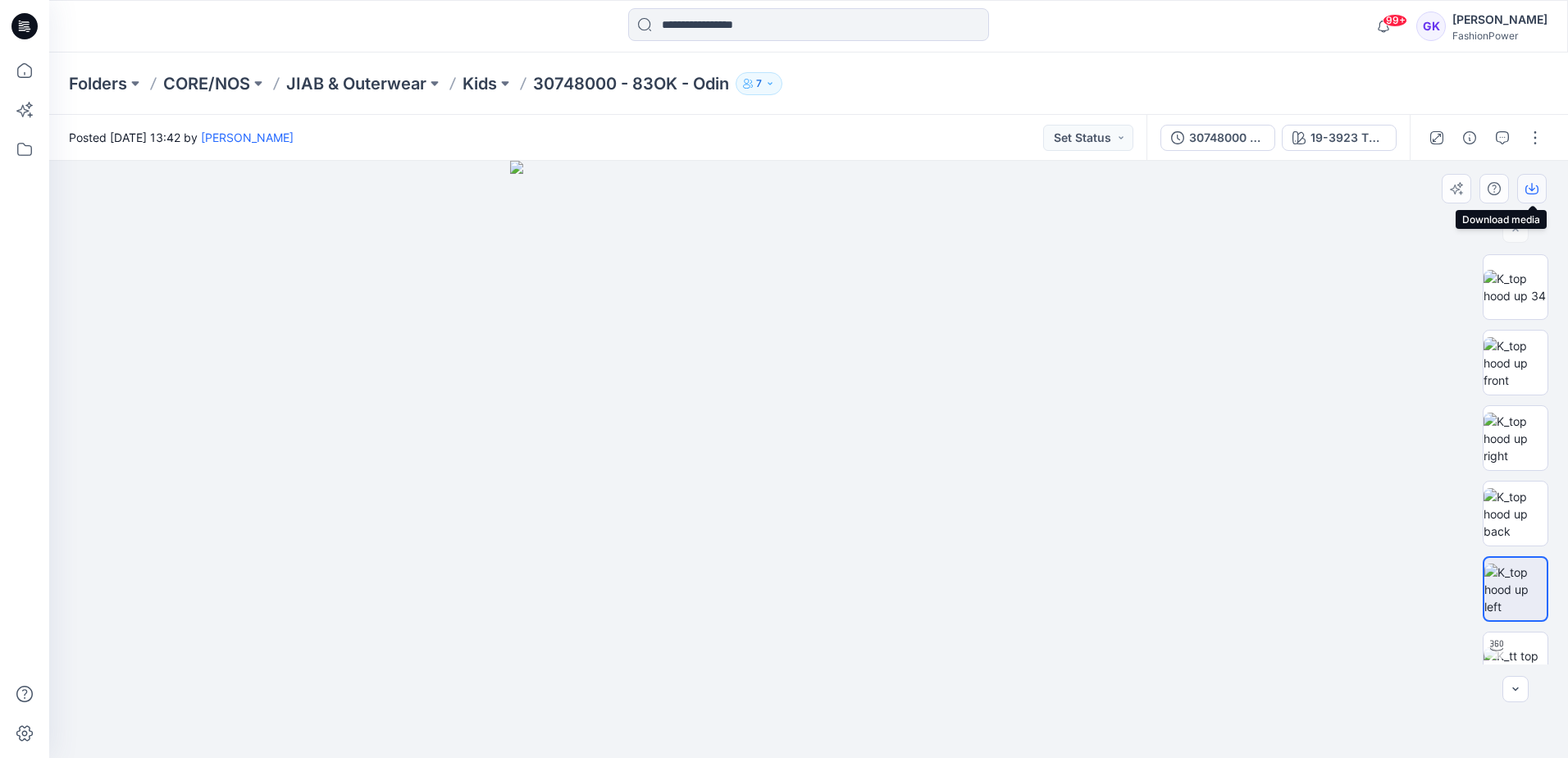
click at [1538, 190] on icon "button" at bounding box center [1531, 190] width 13 height 9
click at [893, 316] on img at bounding box center [808, 459] width 597 height 597
click at [1324, 136] on div "19-3923 TPG Navy Blazer" at bounding box center [1348, 137] width 76 height 18
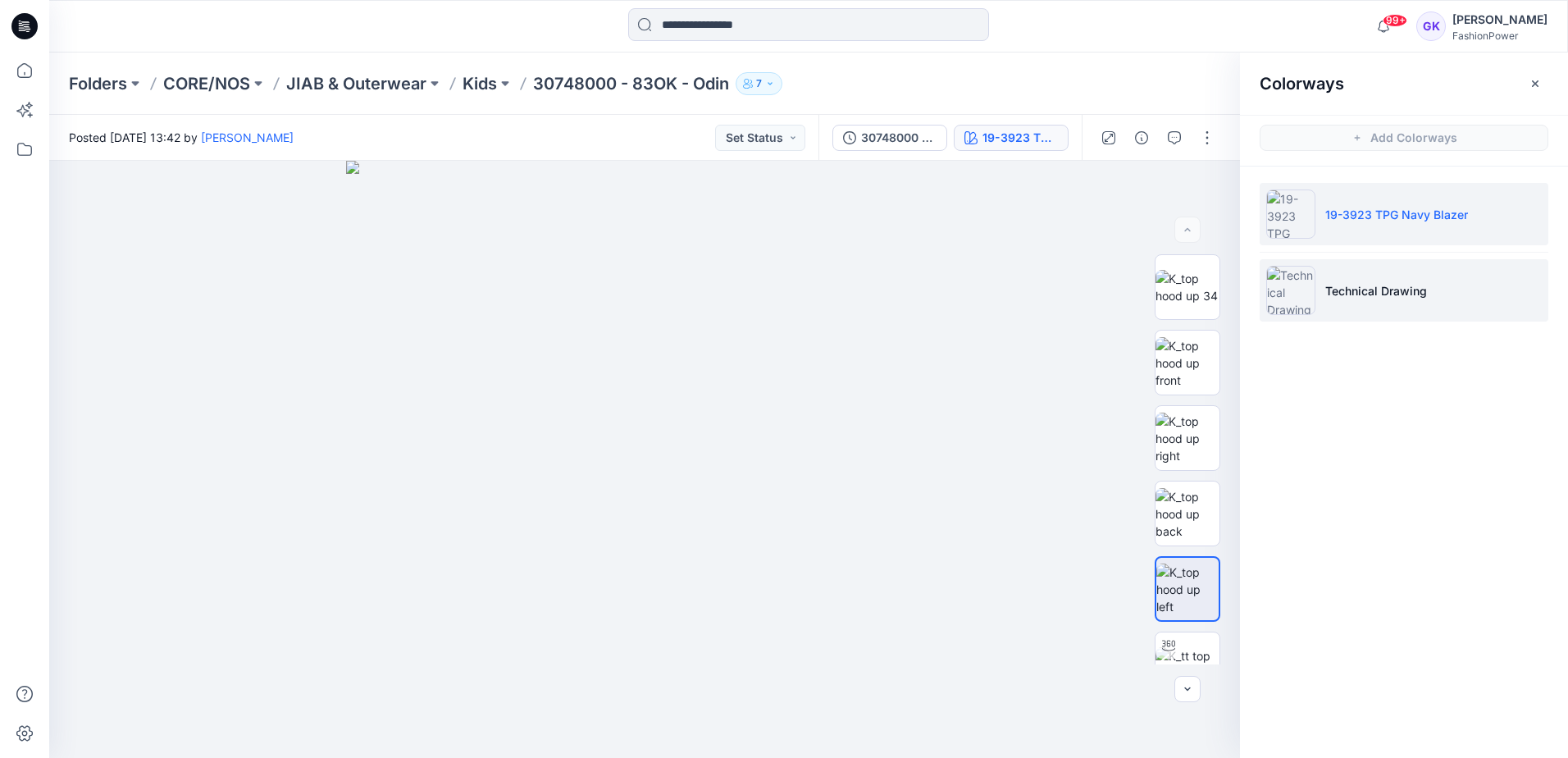
click at [1372, 274] on li "Technical Drawing" at bounding box center [1404, 290] width 289 height 62
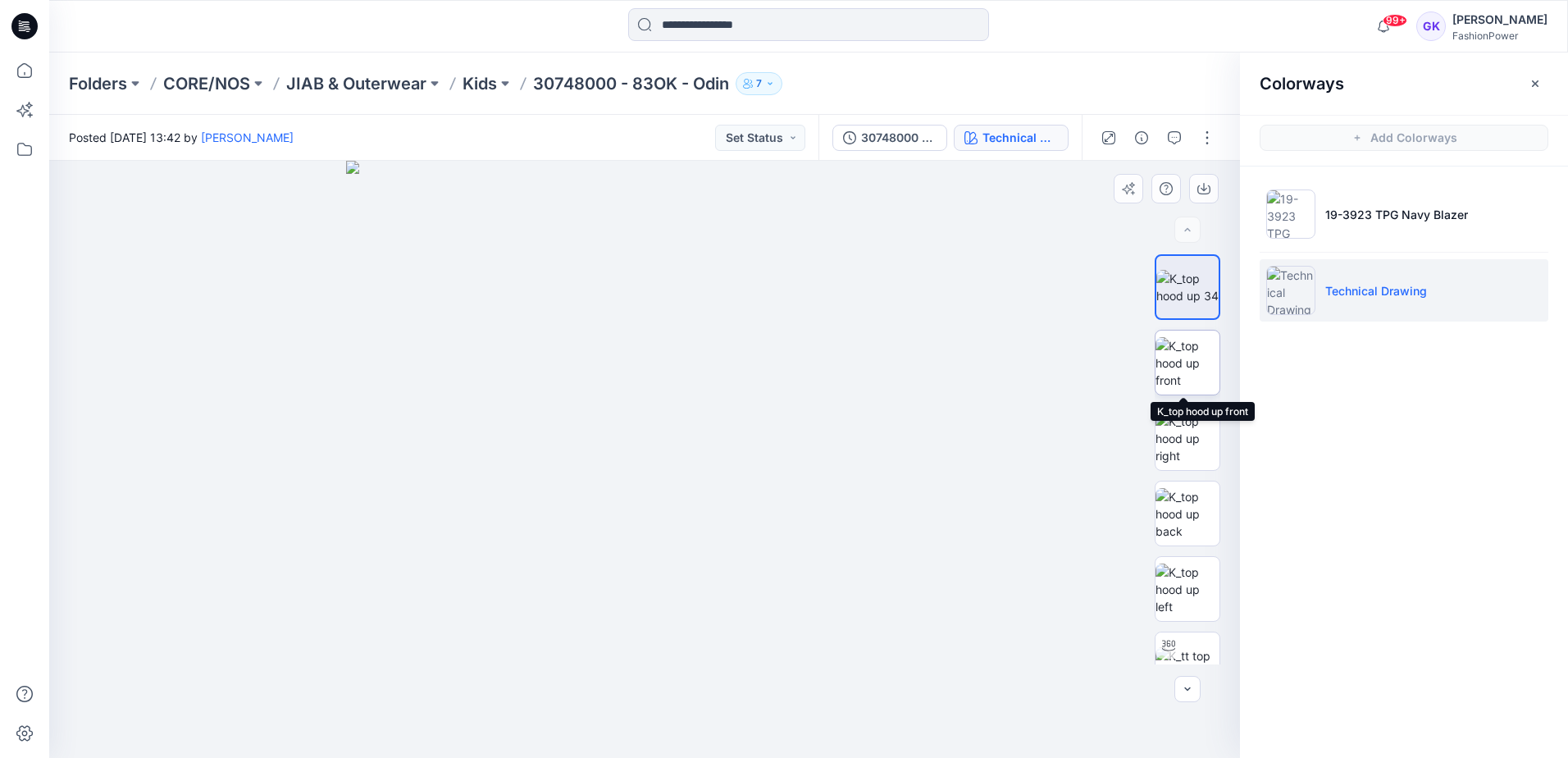
click at [1179, 381] on img at bounding box center [1188, 363] width 64 height 52
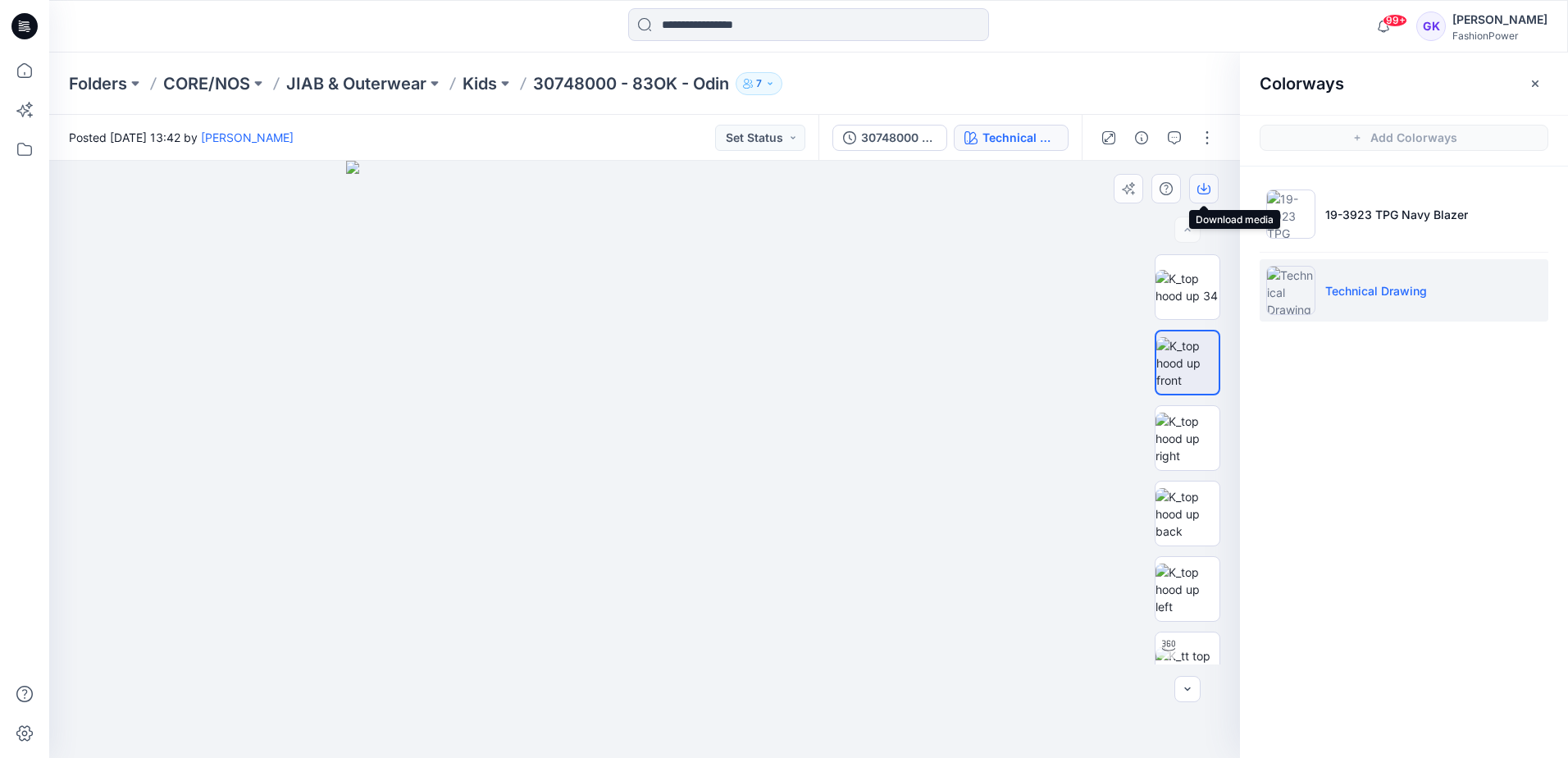
click at [1202, 185] on icon "button" at bounding box center [1203, 188] width 13 height 13
click at [1180, 506] on img at bounding box center [1188, 514] width 64 height 52
click at [1208, 183] on icon "button" at bounding box center [1203, 188] width 13 height 13
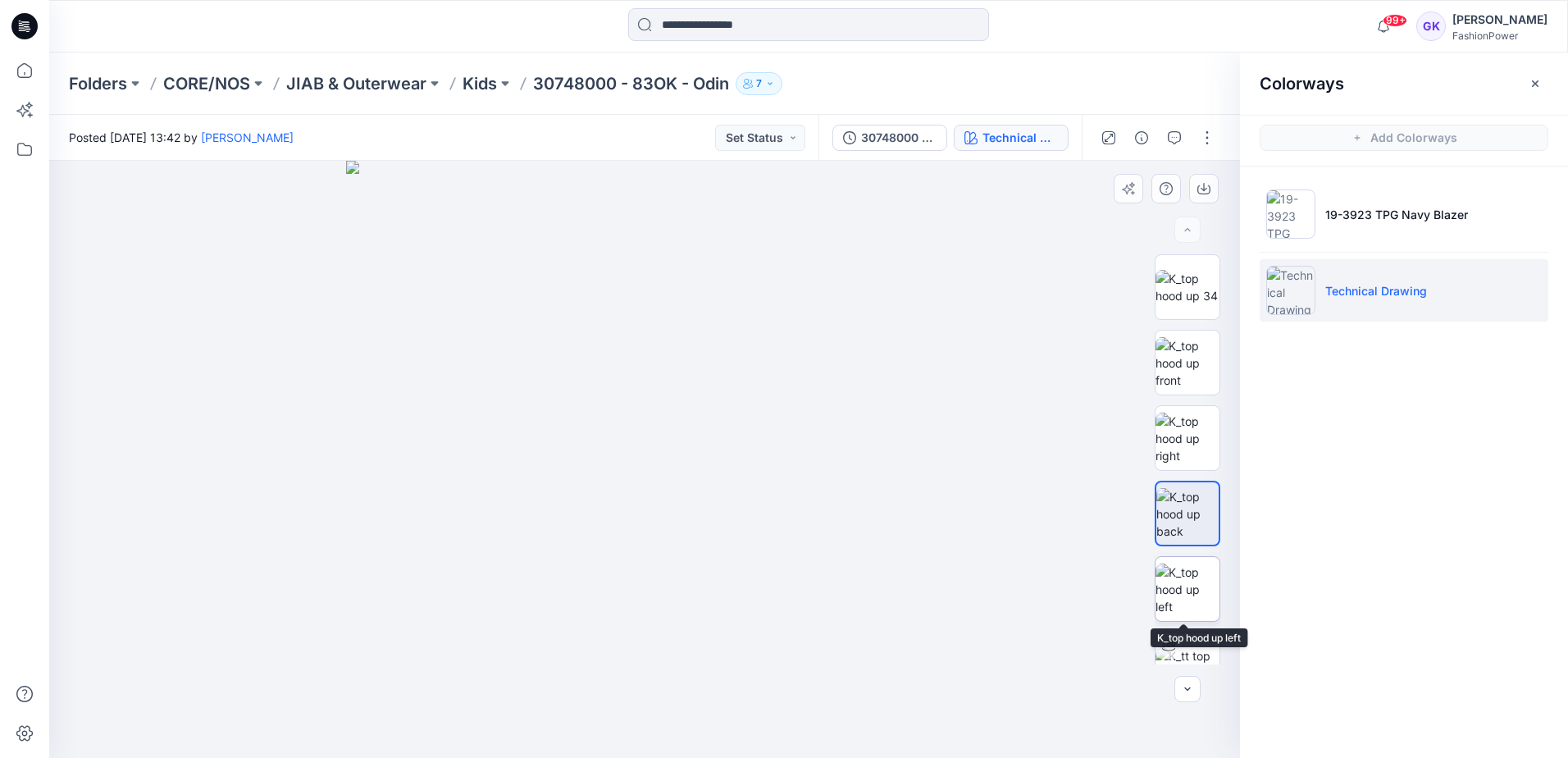
click at [1174, 601] on img at bounding box center [1188, 589] width 64 height 52
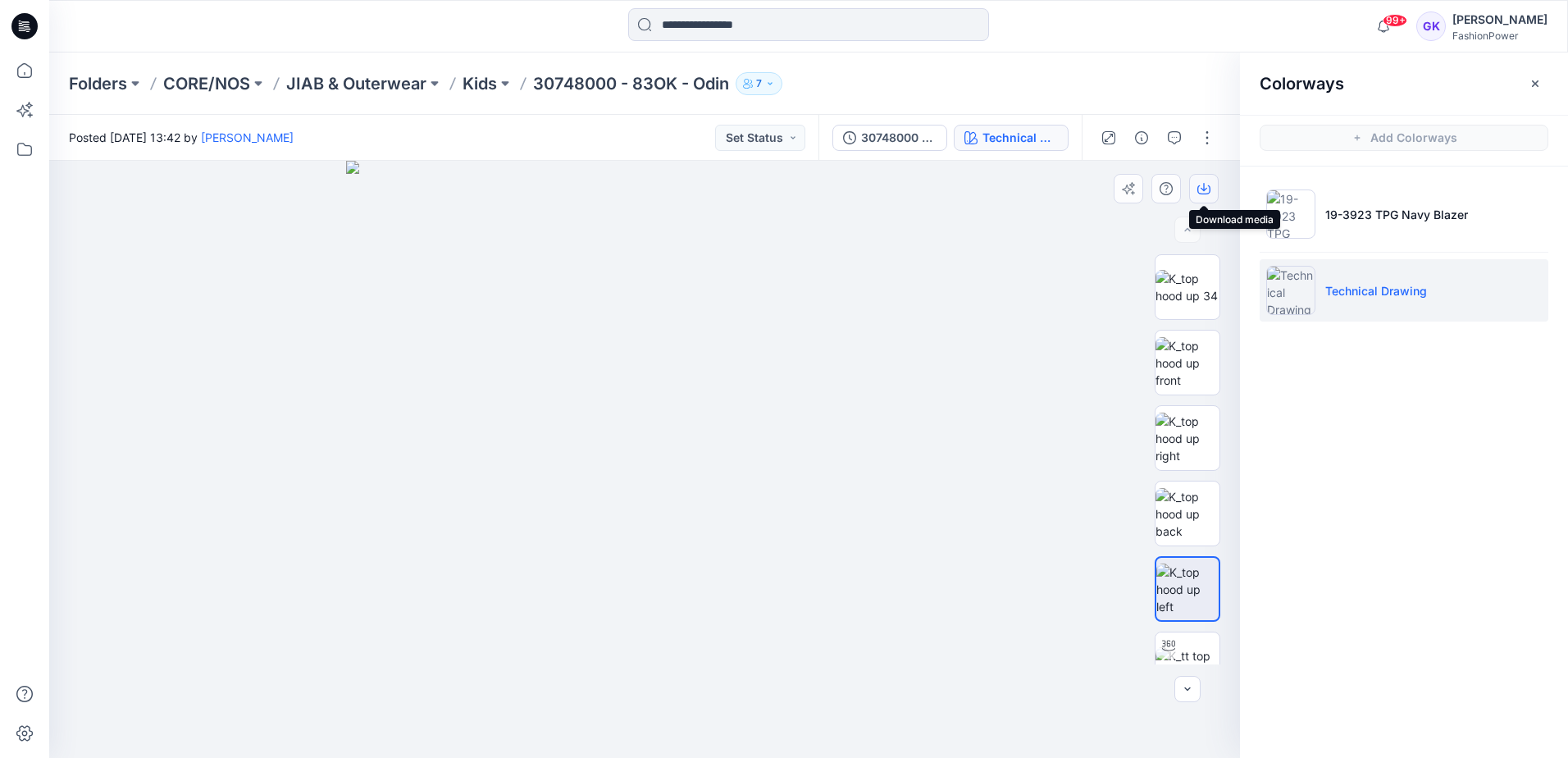
click at [1203, 187] on icon "button" at bounding box center [1203, 188] width 13 height 13
click at [1381, 620] on div "Colorways Add Colorways 19-3923 TPG Navy Blazer Technical Drawing" at bounding box center [1404, 405] width 328 height 705
click at [1372, 433] on div "Colorways Add Colorways 19-3923 TPG Navy Blazer Technical Drawing" at bounding box center [1404, 405] width 328 height 705
click at [1188, 296] on img at bounding box center [1188, 286] width 64 height 34
click at [1207, 185] on icon "button" at bounding box center [1203, 188] width 13 height 13
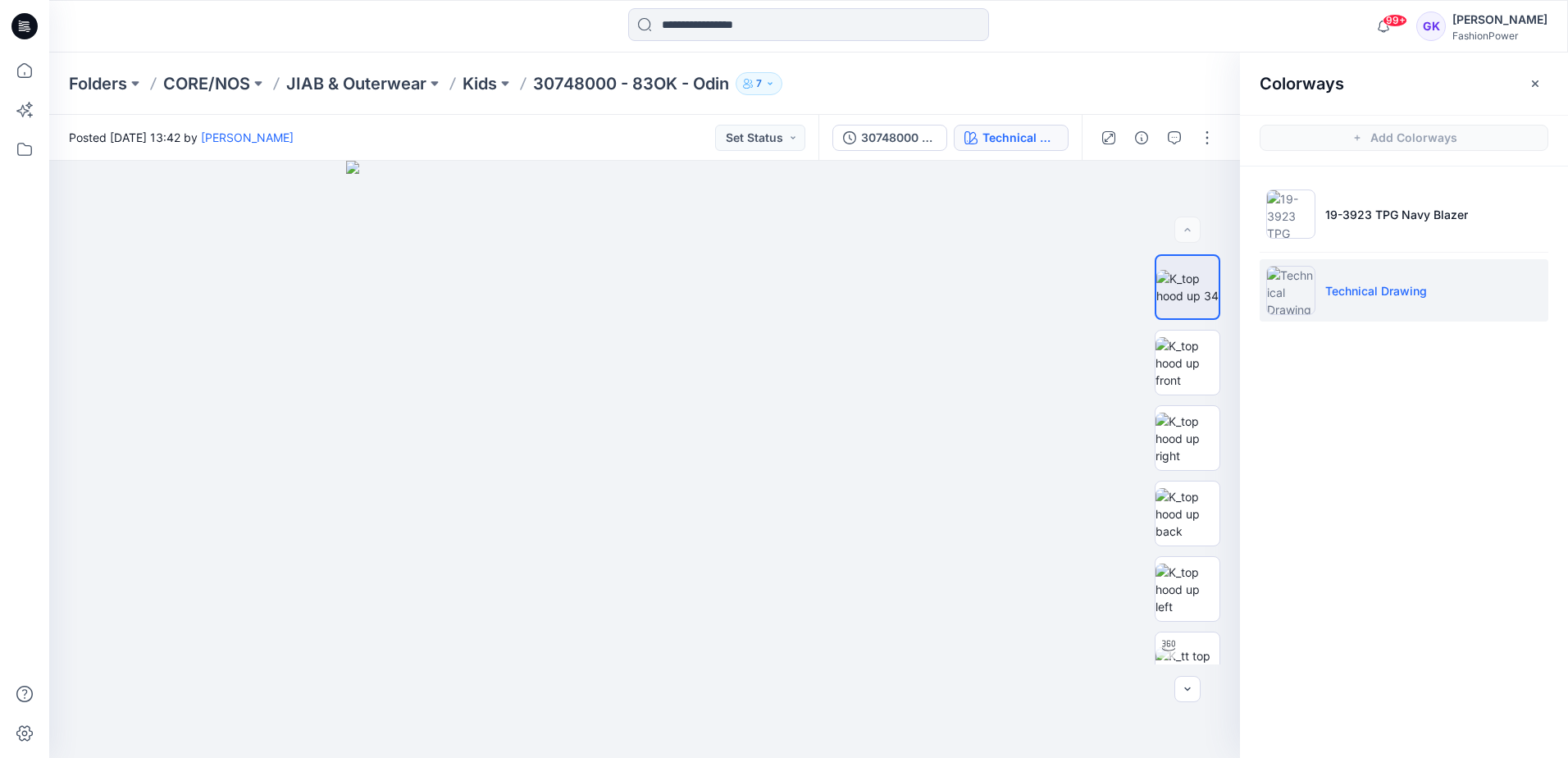
click at [1495, 705] on div "Colorways Add Colorways 19-3923 TPG Navy Blazer Technical Drawing" at bounding box center [1404, 405] width 328 height 705
click at [1194, 516] on img at bounding box center [1188, 514] width 64 height 52
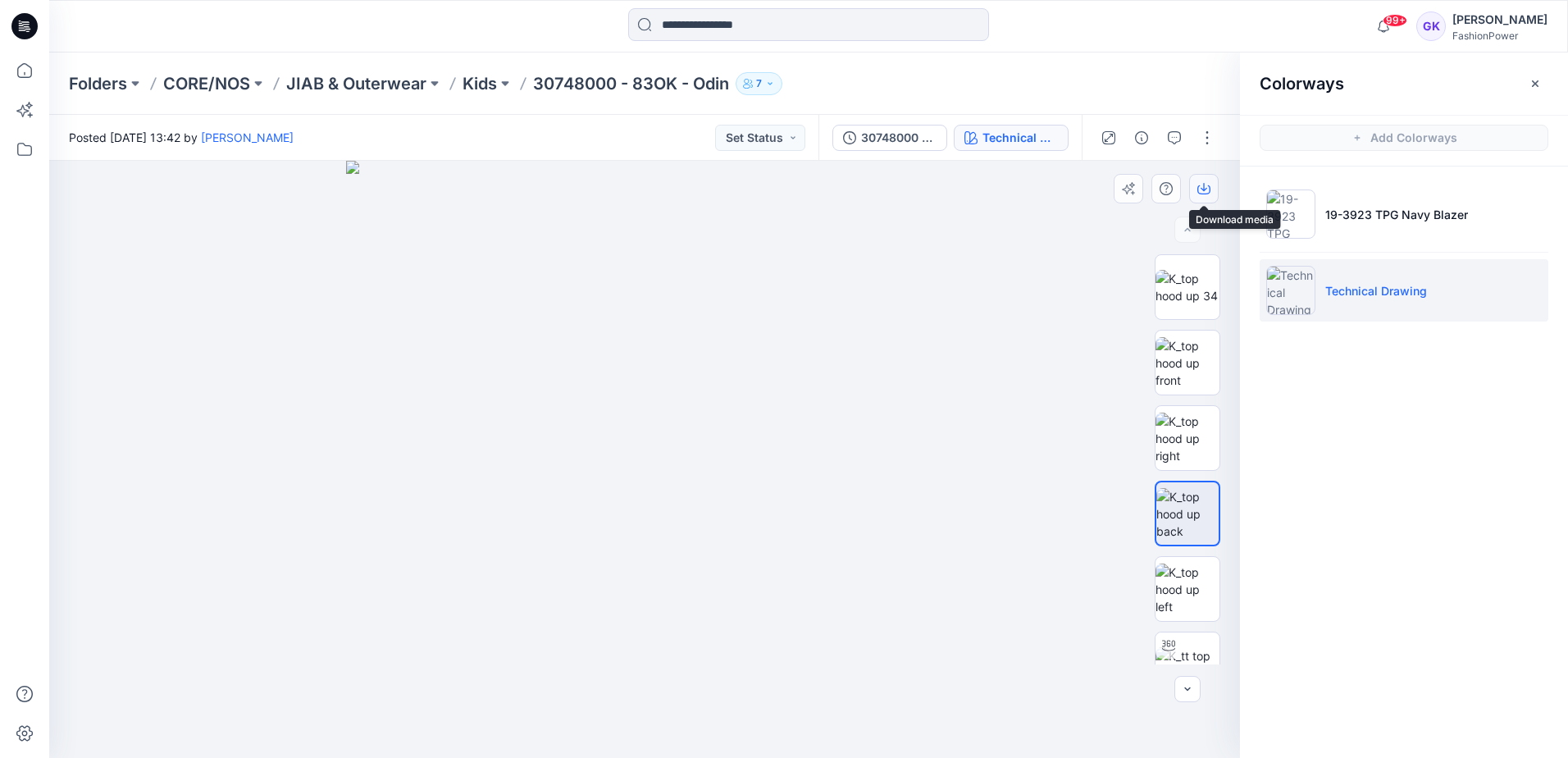
click at [1206, 195] on icon "button" at bounding box center [1203, 188] width 13 height 13
drag, startPoint x: 1408, startPoint y: 579, endPoint x: 1361, endPoint y: 526, distance: 70.8
click at [1408, 579] on div "Colorways Add Colorways 19-3923 TPG Navy Blazer Technical Drawing" at bounding box center [1404, 405] width 328 height 705
click at [482, 85] on p "Kids" at bounding box center [480, 84] width 34 height 23
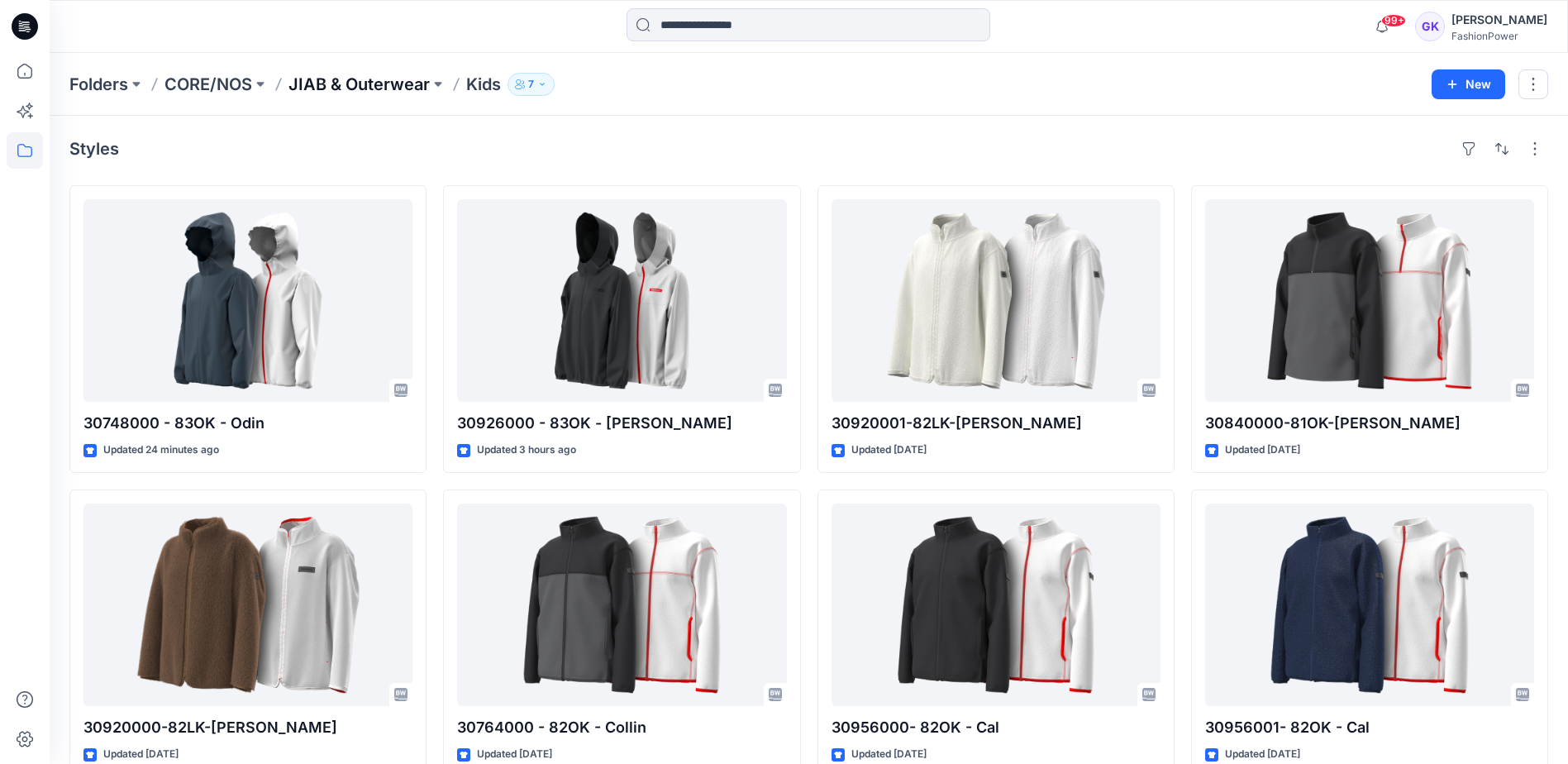
click at [322, 86] on p "JIAB & Outerwear" at bounding box center [359, 84] width 141 height 24
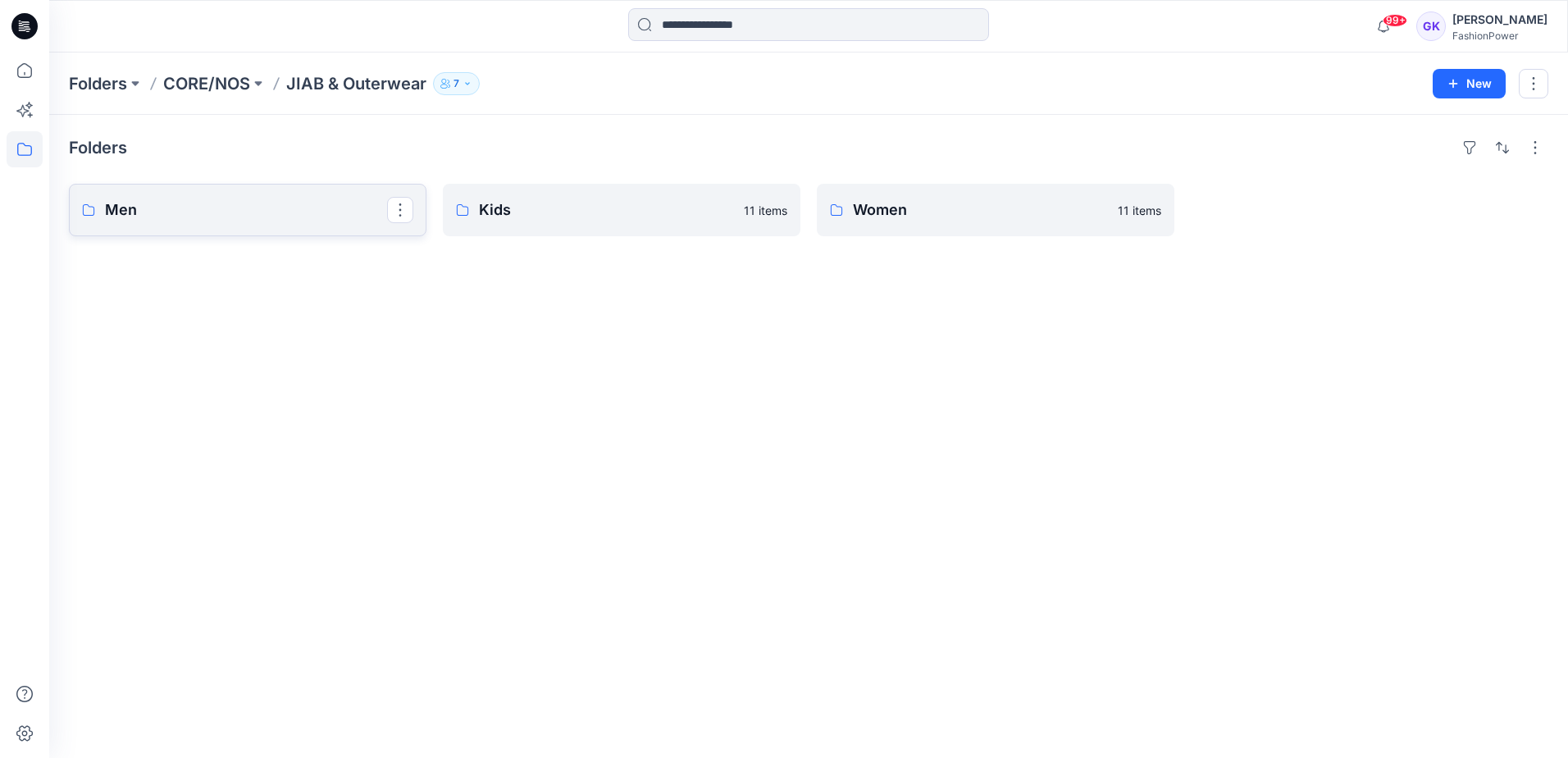
click at [279, 212] on p "Men" at bounding box center [246, 210] width 282 height 23
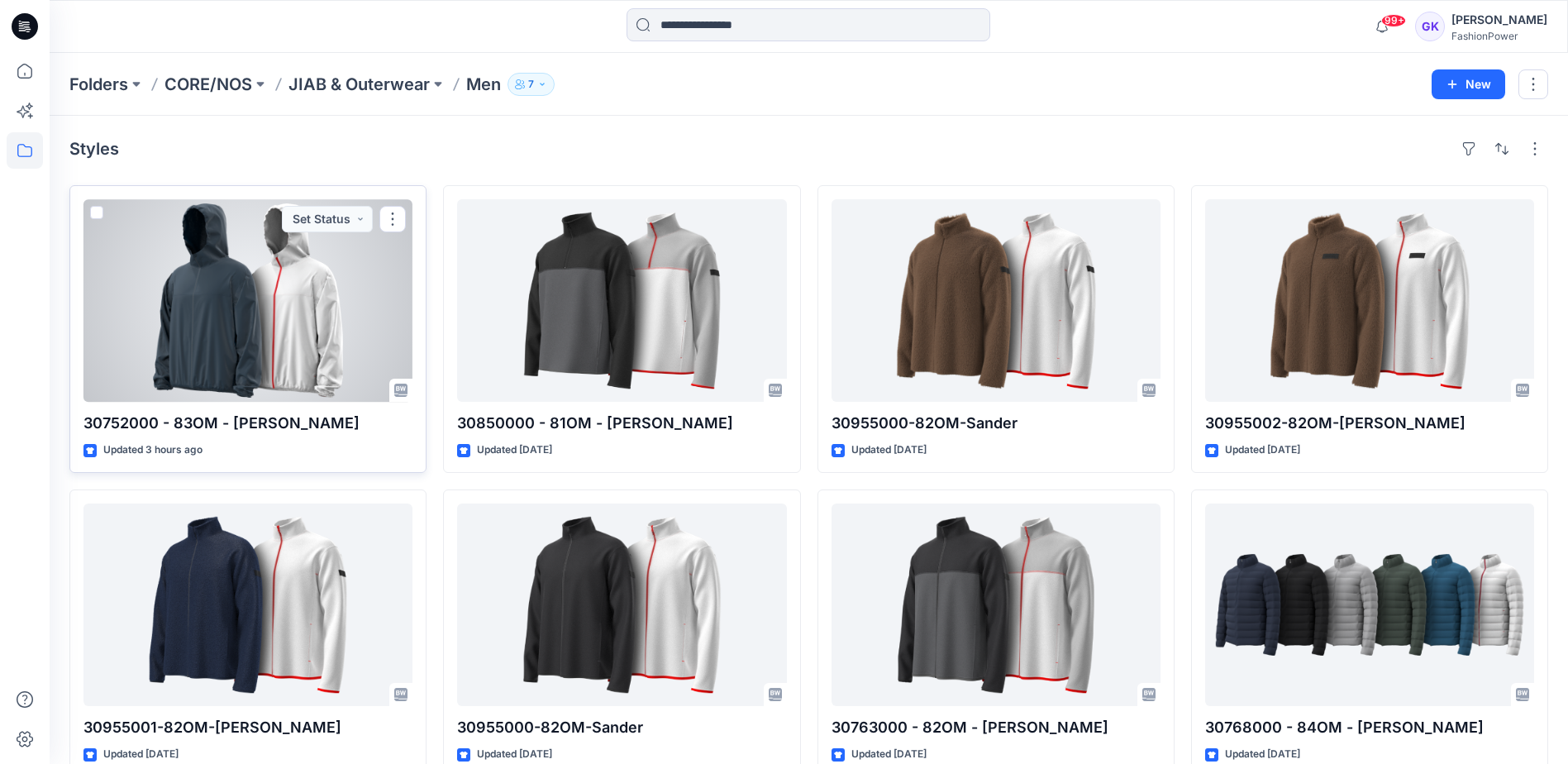
click at [284, 327] on div at bounding box center [248, 300] width 329 height 203
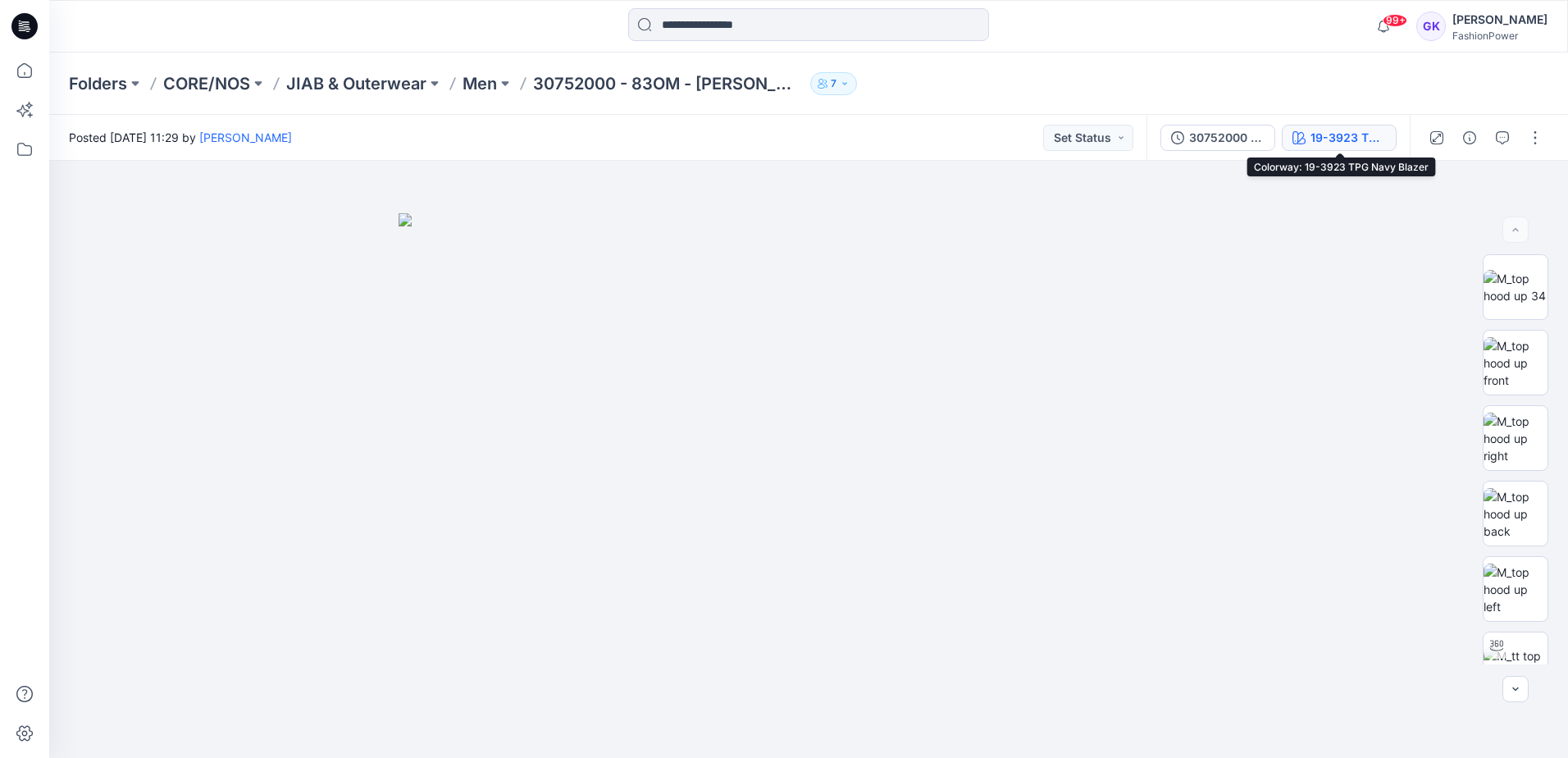
click at [1325, 137] on div "19-3923 TPG Navy Blazer" at bounding box center [1348, 137] width 76 height 18
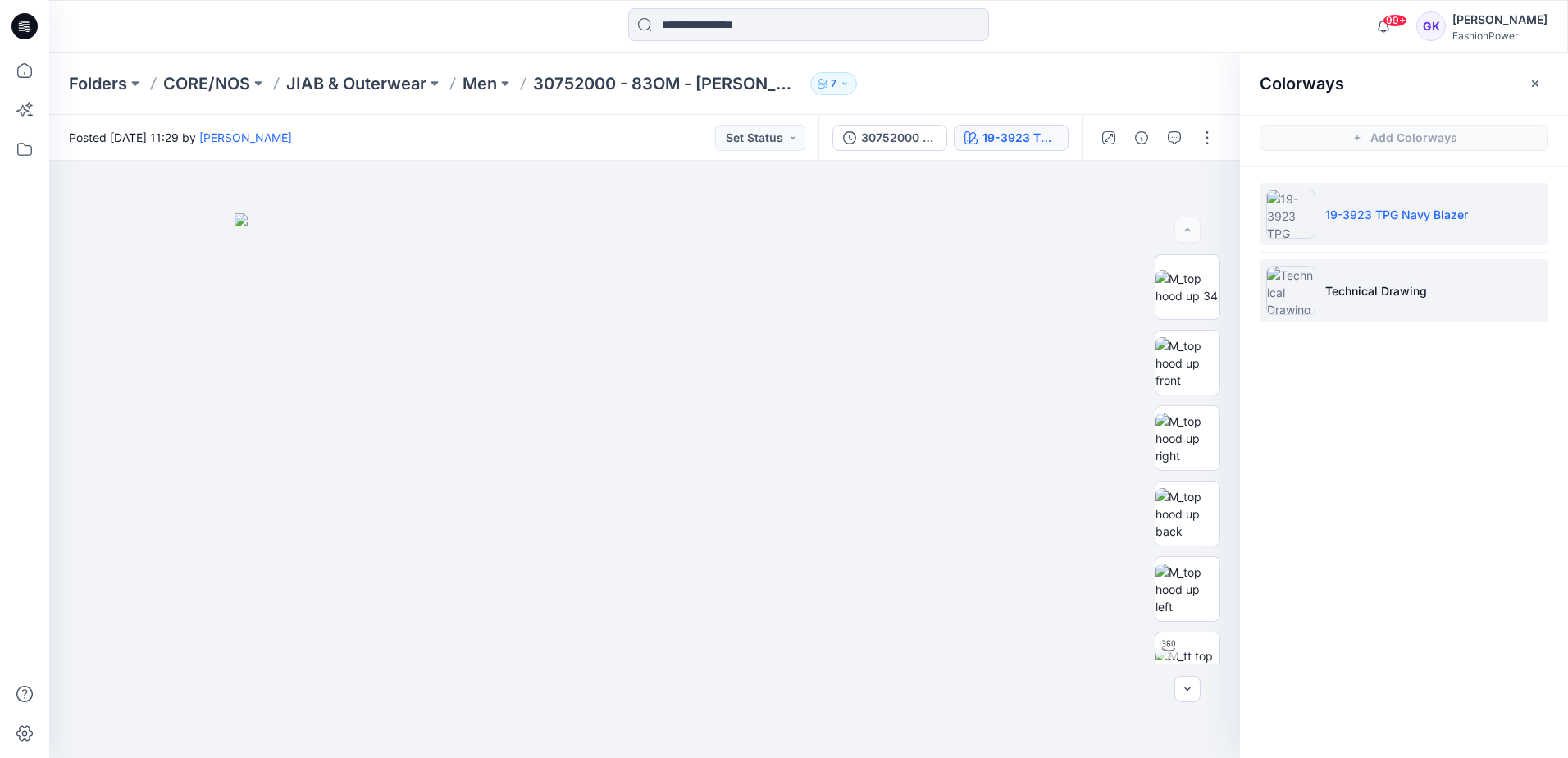
click at [1365, 285] on p "Technical Drawing" at bounding box center [1375, 291] width 102 height 18
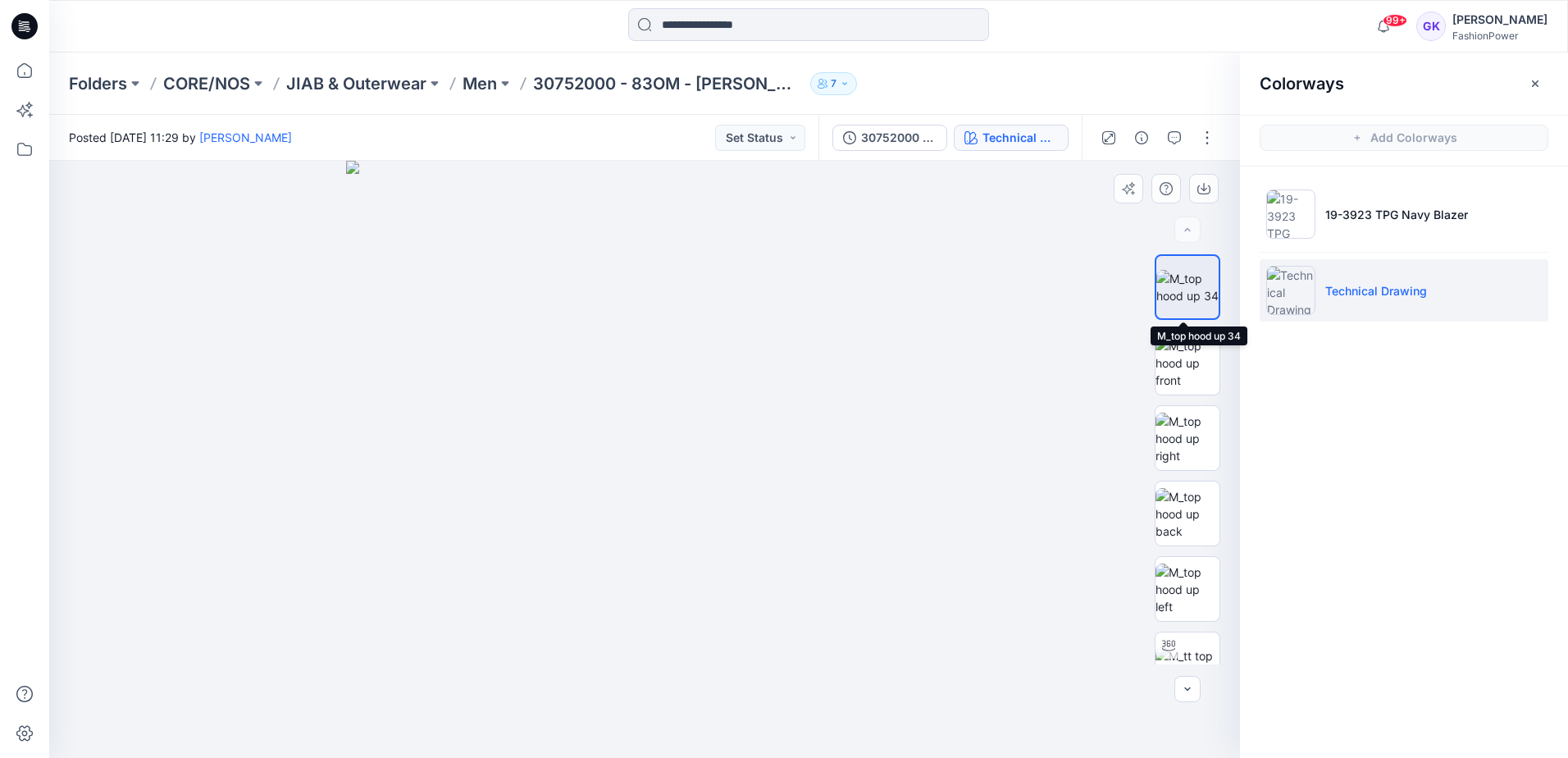
click at [1182, 290] on img at bounding box center [1188, 286] width 62 height 34
click at [1199, 184] on icon "button" at bounding box center [1203, 188] width 13 height 13
click at [1185, 531] on img at bounding box center [1188, 514] width 64 height 52
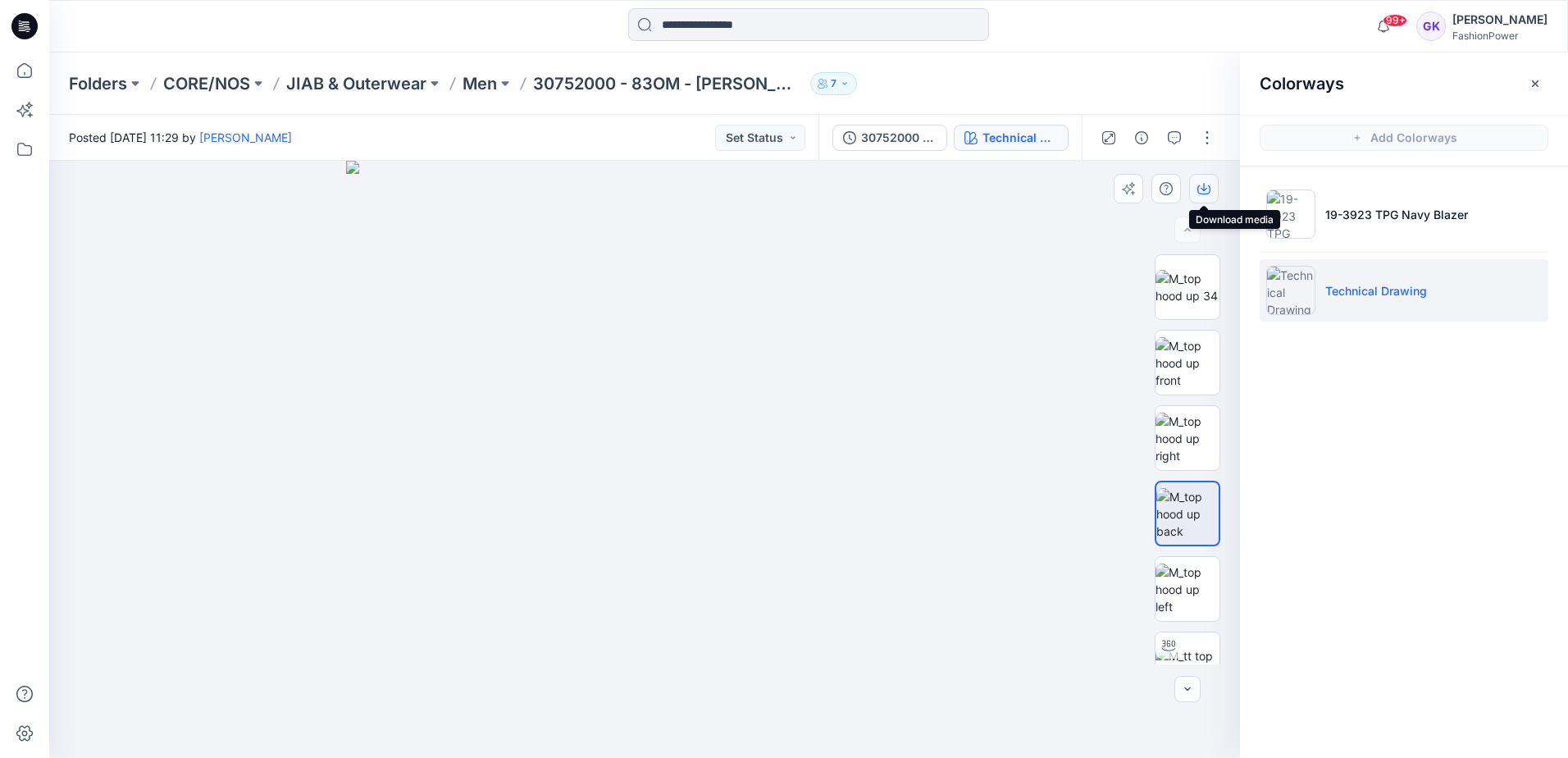
click at [1194, 183] on button "button" at bounding box center [1203, 189] width 29 height 29
click at [1399, 678] on div "Colorways Add Colorways 19-3923 TPG Navy Blazer Technical Drawing" at bounding box center [1404, 405] width 328 height 705
click at [468, 83] on p "Men" at bounding box center [480, 84] width 34 height 23
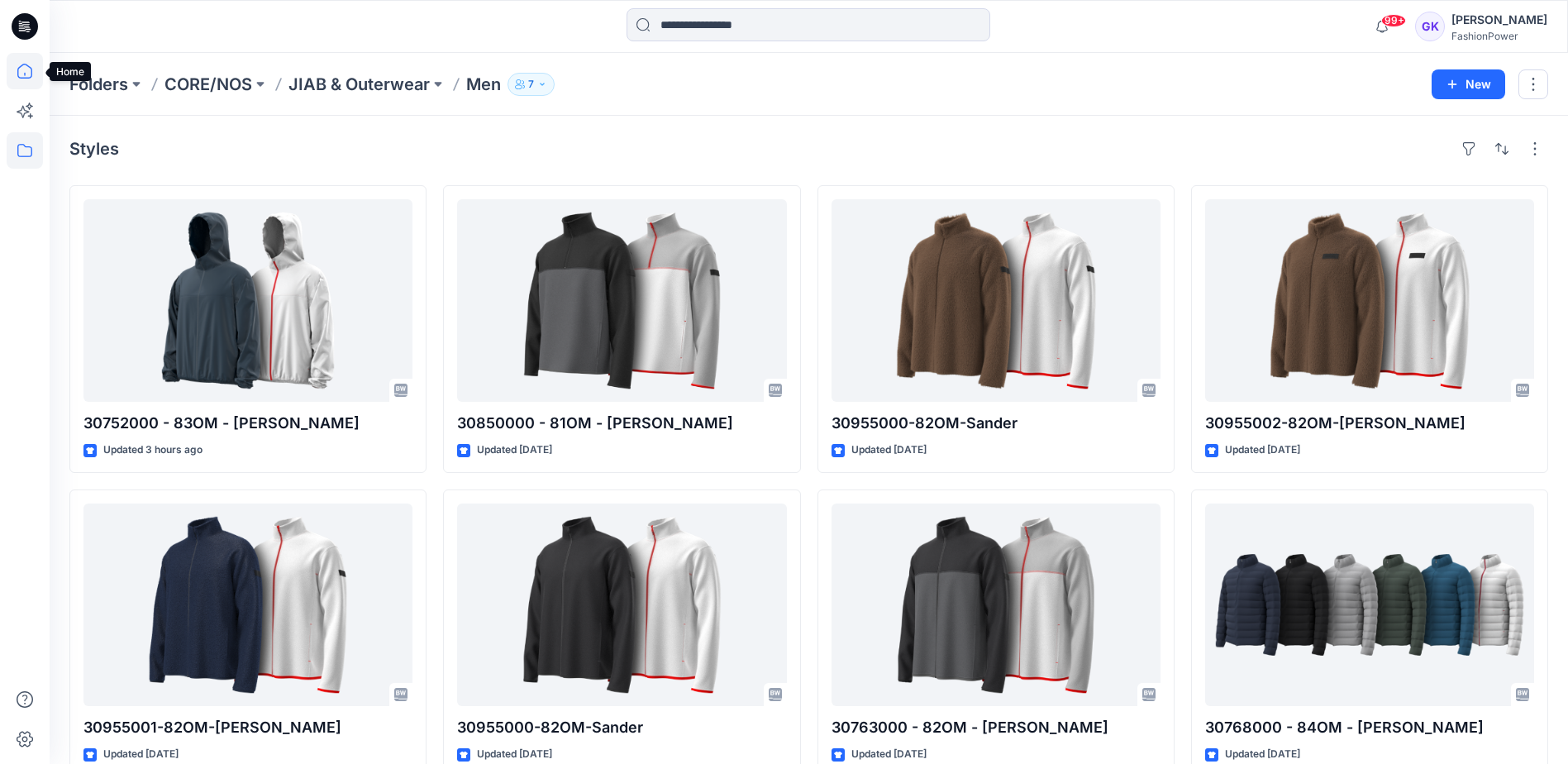
click at [17, 75] on icon at bounding box center [25, 71] width 36 height 36
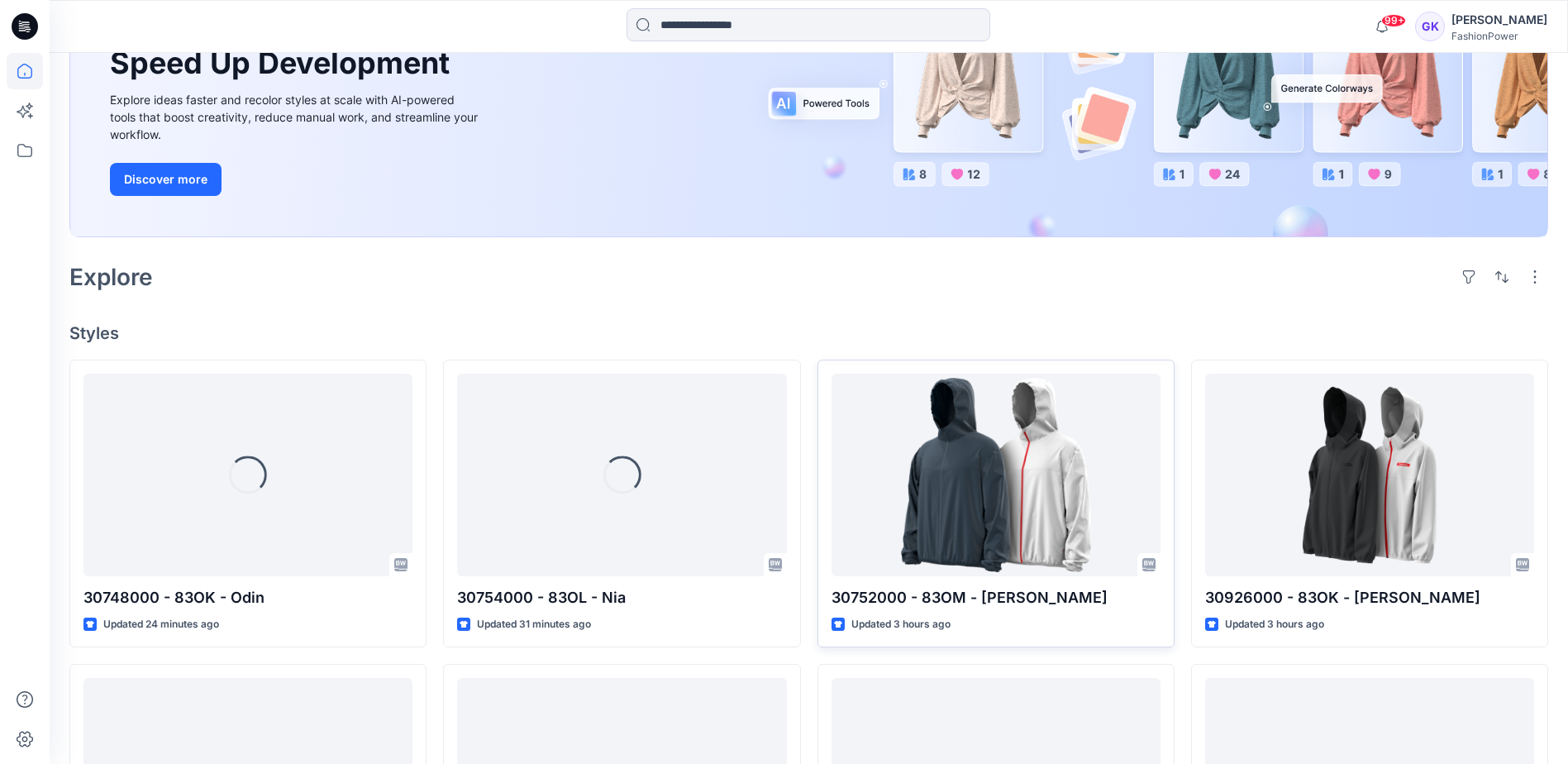
scroll to position [248, 0]
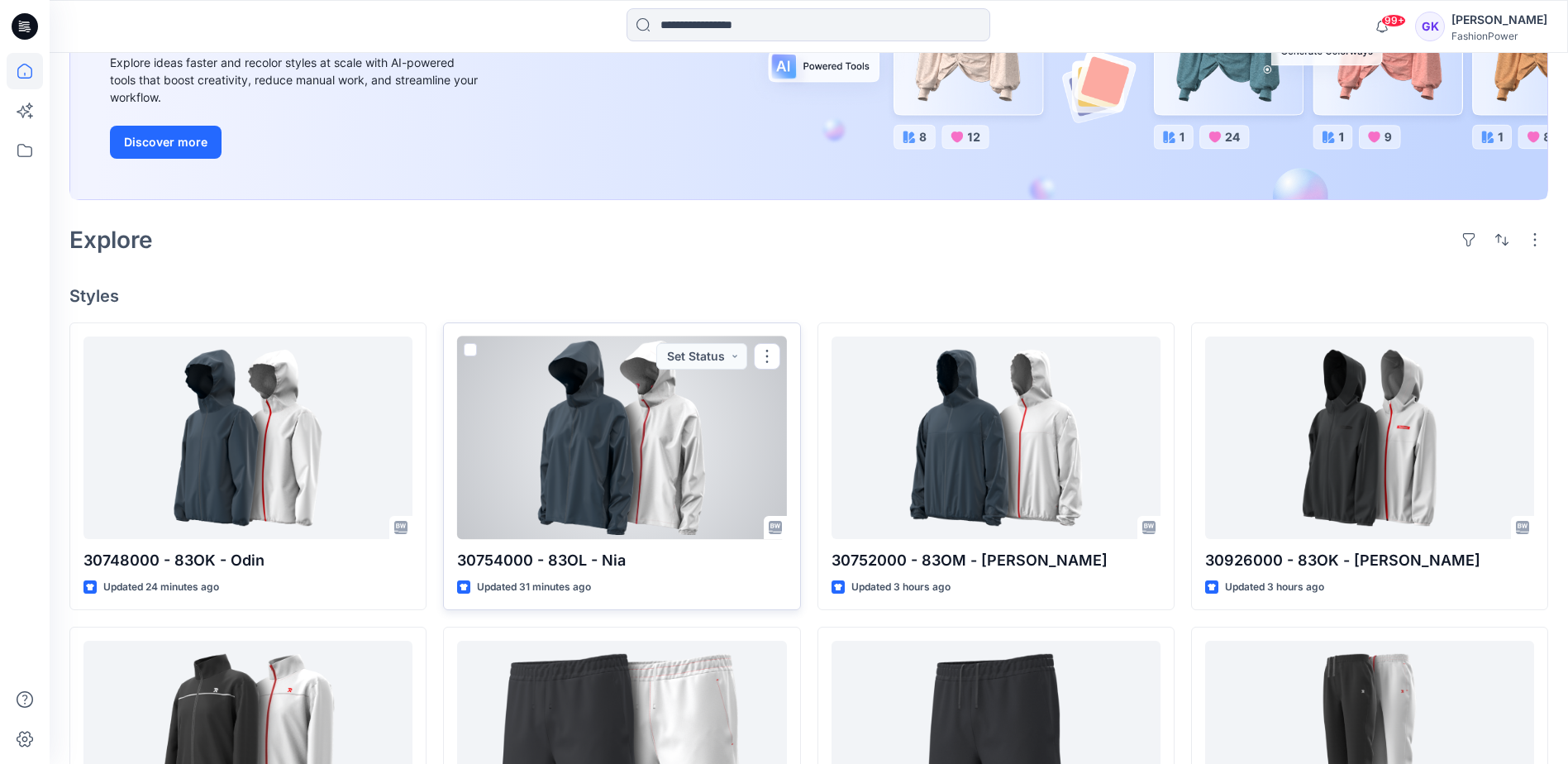
click at [632, 481] on div at bounding box center [622, 437] width 329 height 203
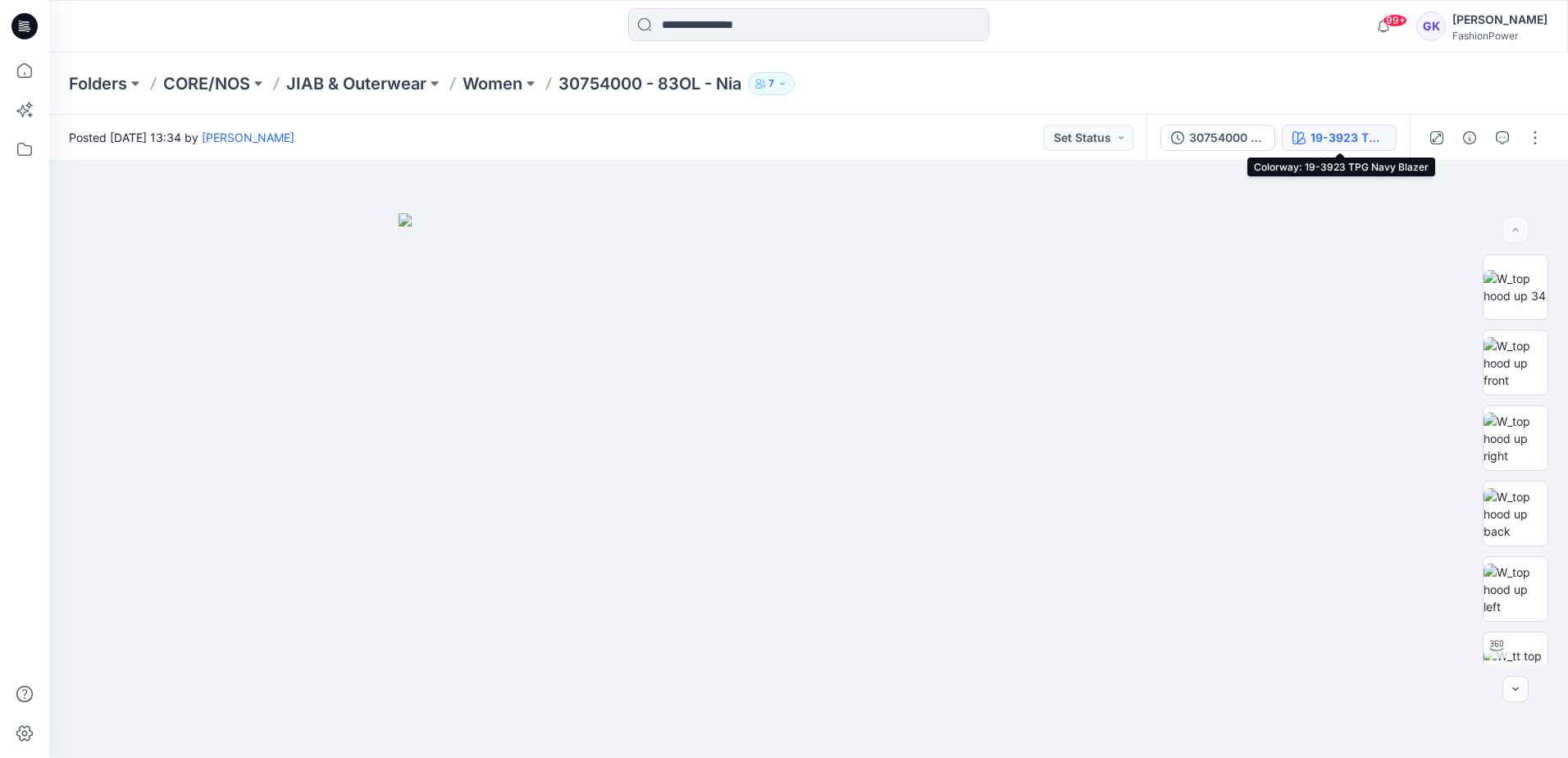
click at [1371, 134] on div "19-3923 TPG Navy Blazer" at bounding box center [1348, 137] width 76 height 18
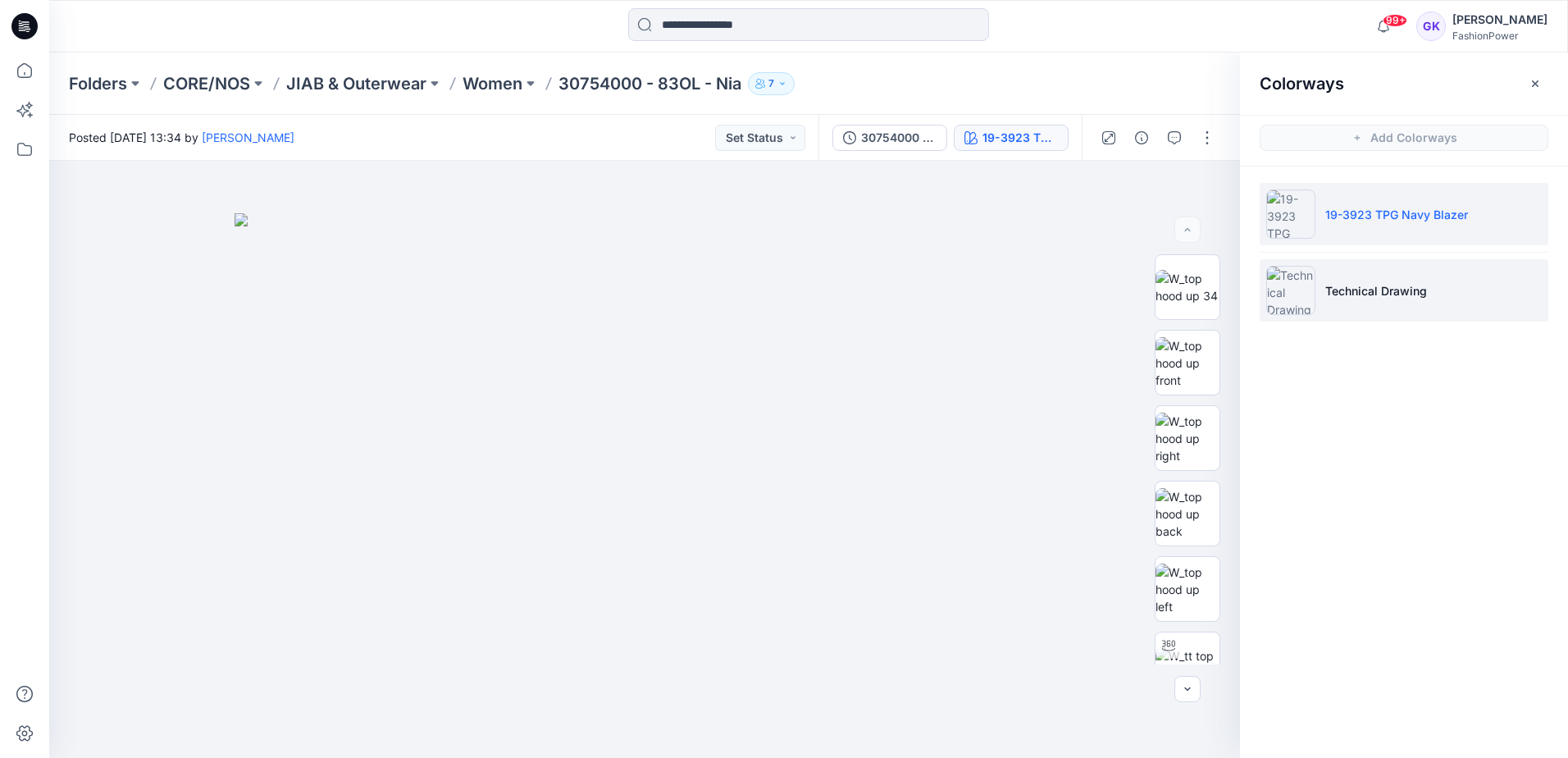
click at [1430, 303] on li "Technical Drawing" at bounding box center [1404, 290] width 289 height 62
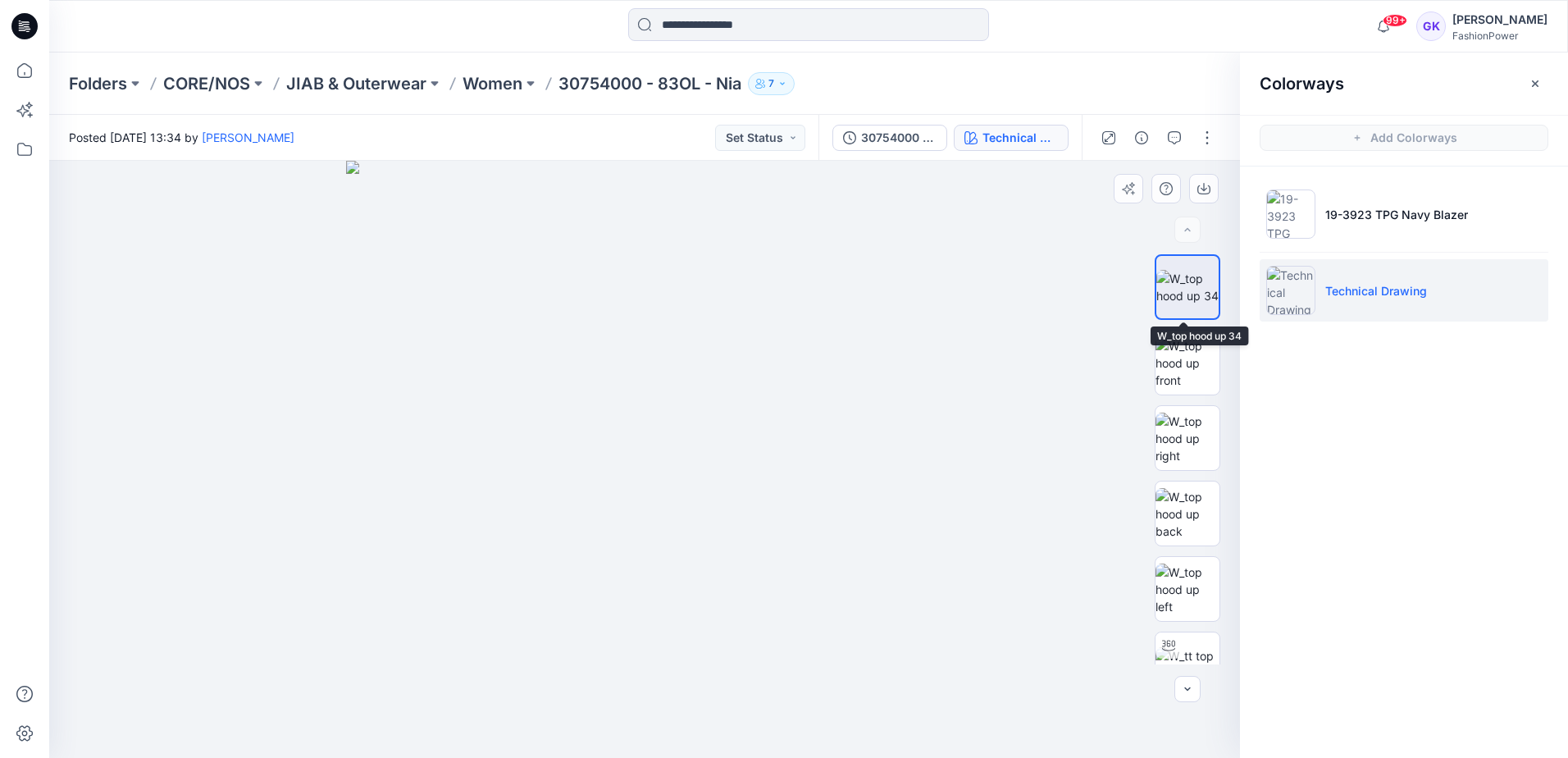
click at [1184, 297] on img at bounding box center [1188, 286] width 62 height 34
click at [1199, 191] on icon "button" at bounding box center [1203, 188] width 13 height 13
click at [1189, 530] on img at bounding box center [1188, 514] width 64 height 52
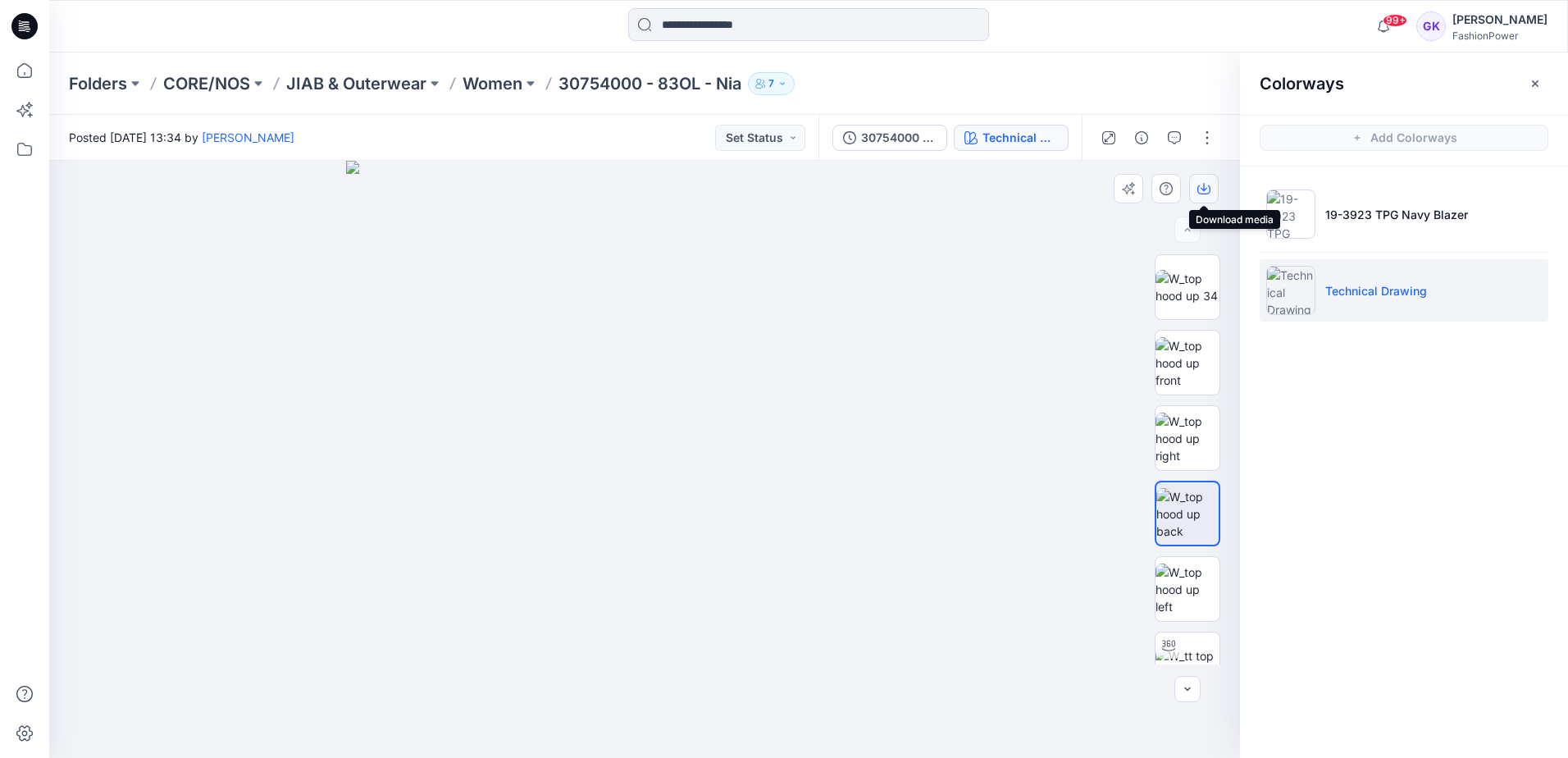
click at [1205, 187] on icon "button" at bounding box center [1203, 188] width 13 height 13
